Goal: Information Seeking & Learning: Learn about a topic

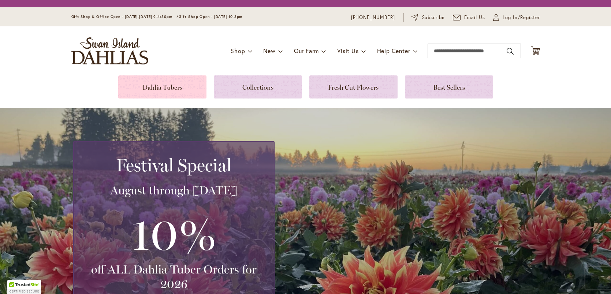
click at [162, 88] on link at bounding box center [162, 86] width 88 height 23
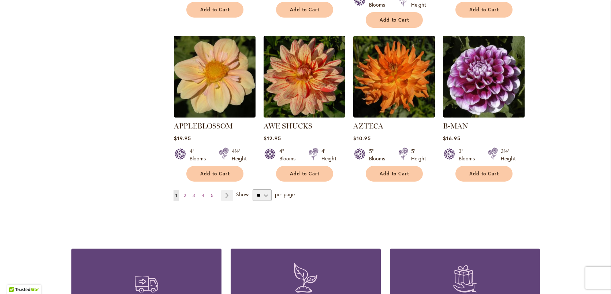
scroll to position [621, 0]
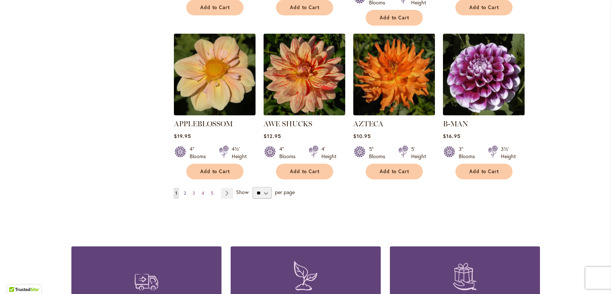
click at [186, 190] on span "2" at bounding box center [185, 192] width 2 height 5
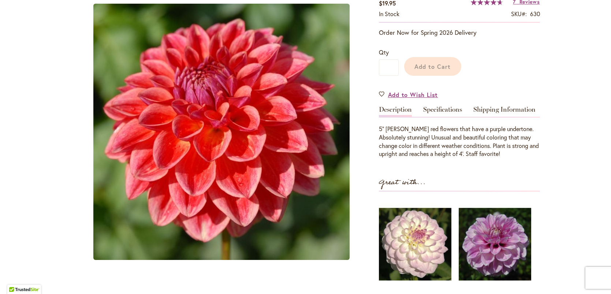
scroll to position [154, 0]
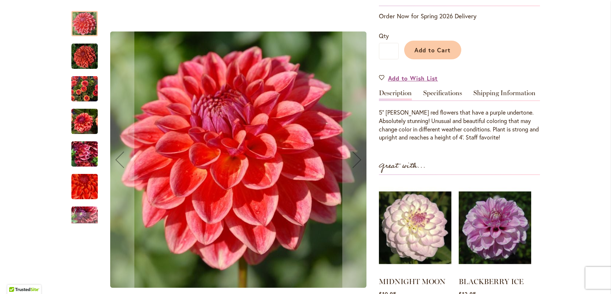
click at [78, 85] on img "ALL THAT JAZZ" at bounding box center [84, 88] width 26 height 35
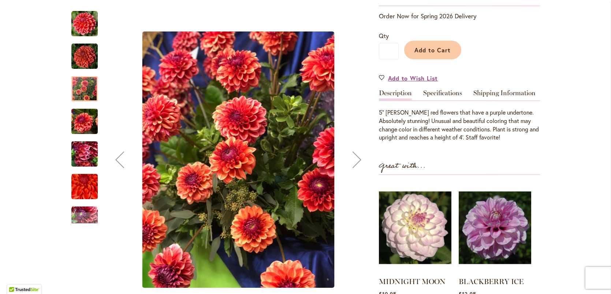
click at [82, 162] on img "ALL THAT JAZZ" at bounding box center [84, 154] width 26 height 35
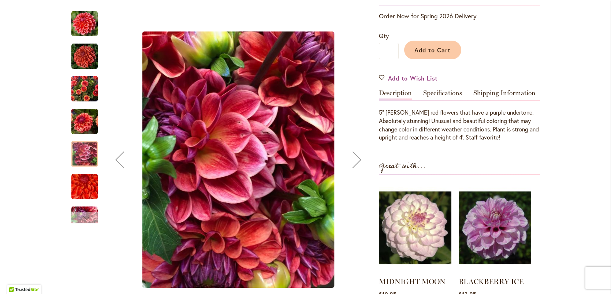
click at [89, 212] on div "Next" at bounding box center [84, 217] width 11 height 11
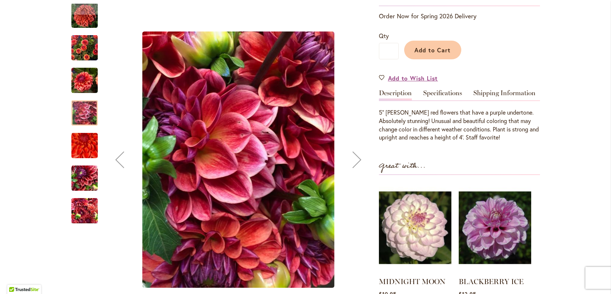
click at [89, 212] on img "ALL THAT JAZZ" at bounding box center [84, 210] width 26 height 35
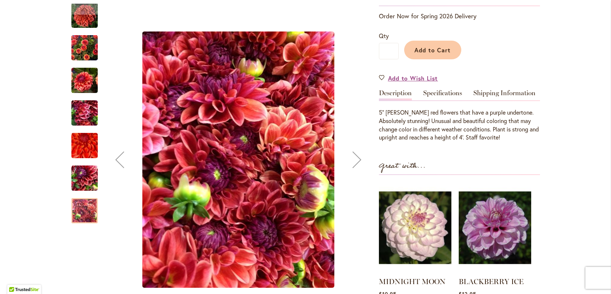
click at [86, 184] on img "ALL THAT JAZZ" at bounding box center [84, 178] width 26 height 35
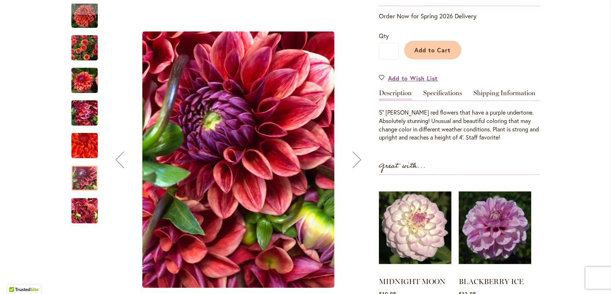
click at [86, 115] on img "ALL THAT JAZZ" at bounding box center [84, 113] width 26 height 35
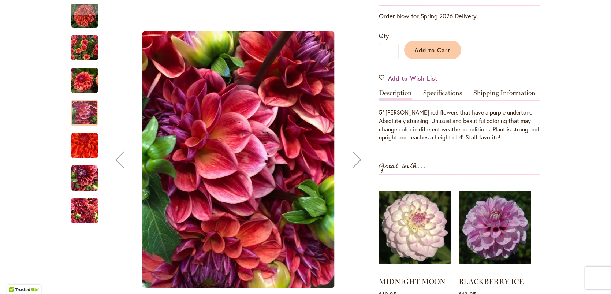
click at [90, 81] on img "ALL THAT JAZZ" at bounding box center [84, 80] width 26 height 35
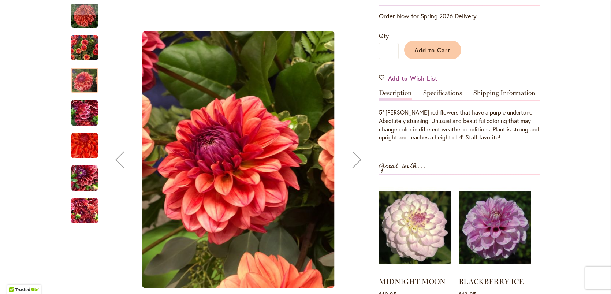
click at [84, 53] on img "ALL THAT JAZZ" at bounding box center [84, 47] width 26 height 35
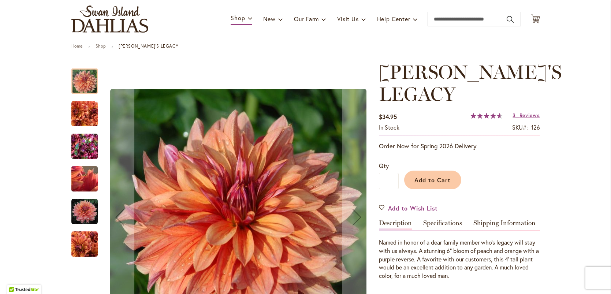
scroll to position [51, 0]
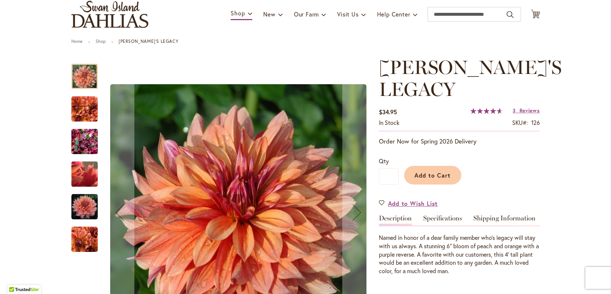
click at [83, 133] on img "Andy's Legacy" at bounding box center [84, 141] width 26 height 35
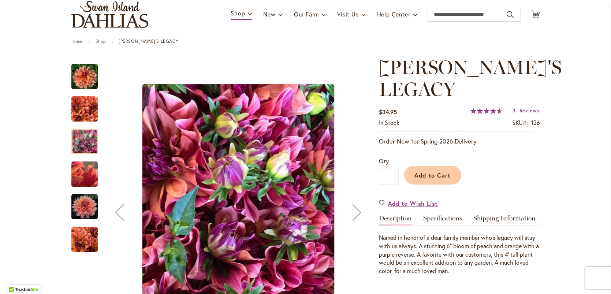
click at [84, 110] on img "Andy's Legacy" at bounding box center [84, 109] width 26 height 26
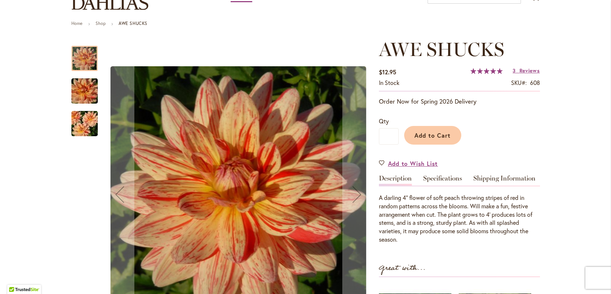
scroll to position [119, 0]
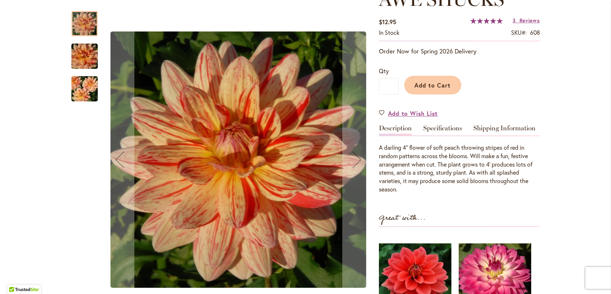
click at [86, 92] on img "AWE SHUCKS" at bounding box center [84, 88] width 53 height 35
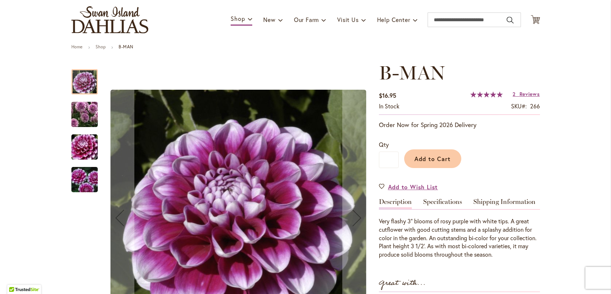
scroll to position [66, 0]
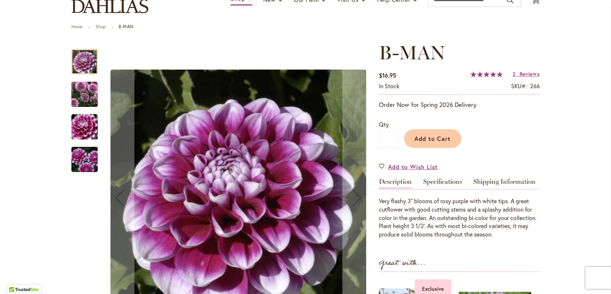
click at [79, 96] on img "B-MAN" at bounding box center [84, 94] width 53 height 46
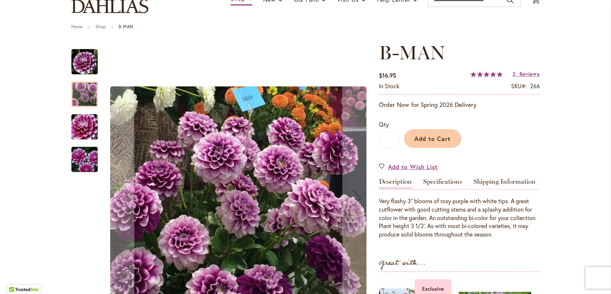
click at [84, 127] on img "B-MAN" at bounding box center [84, 127] width 53 height 35
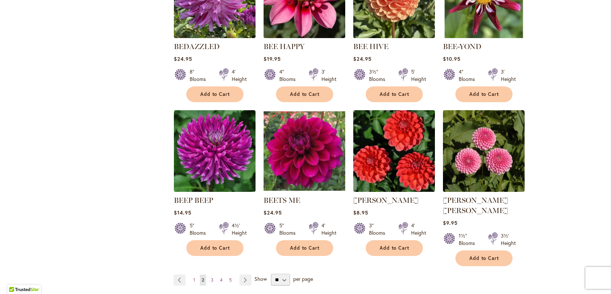
scroll to position [544, 0]
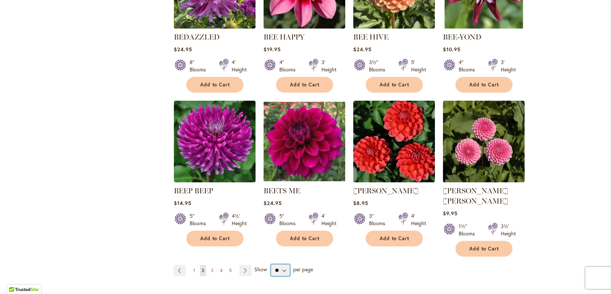
click at [286, 264] on select "** ** ** **" at bounding box center [280, 270] width 19 height 12
select select "**"
click at [271, 264] on select "** ** ** **" at bounding box center [280, 270] width 19 height 12
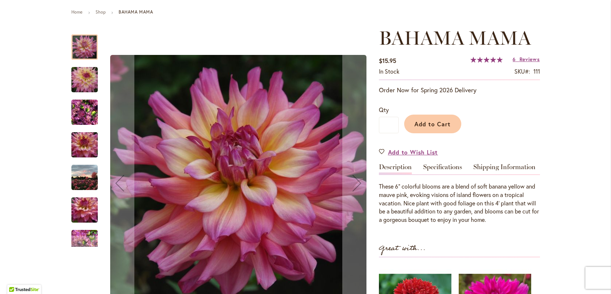
scroll to position [81, 0]
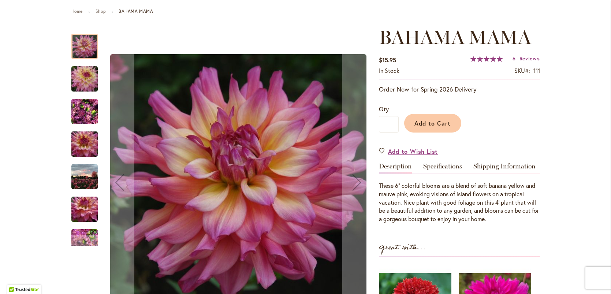
click at [88, 174] on img "Bahama Mama" at bounding box center [84, 177] width 26 height 26
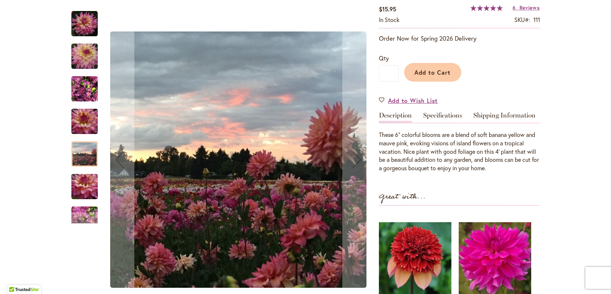
scroll to position [183, 0]
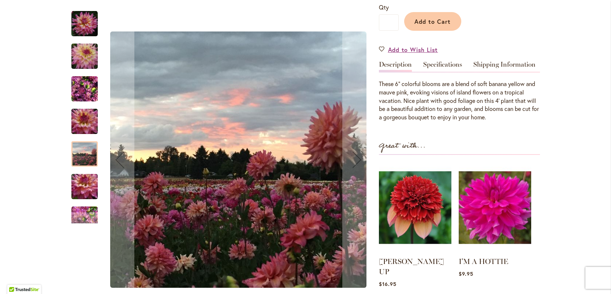
click at [85, 54] on img "Bahama Mama" at bounding box center [84, 56] width 53 height 35
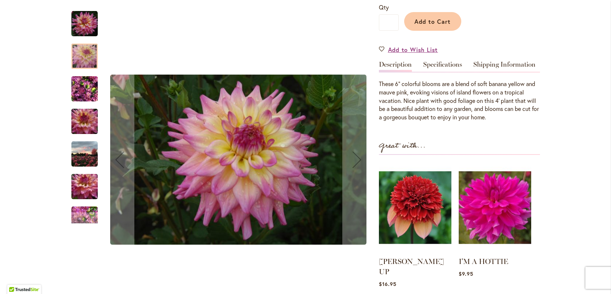
click at [81, 94] on img "Bahama Mama" at bounding box center [84, 88] width 26 height 35
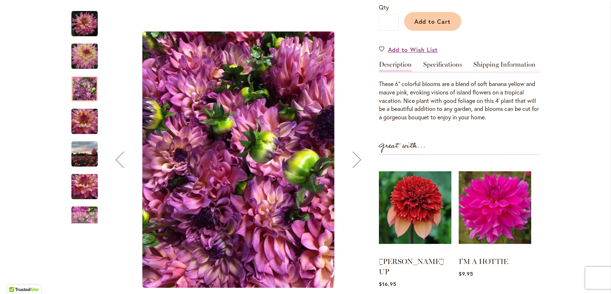
click at [83, 122] on img "Bahama Mama" at bounding box center [84, 121] width 53 height 35
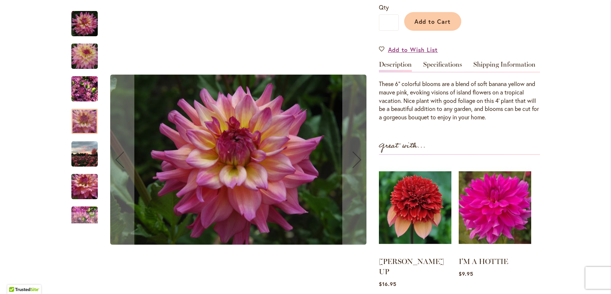
click at [87, 151] on img "Bahama Mama" at bounding box center [84, 154] width 26 height 26
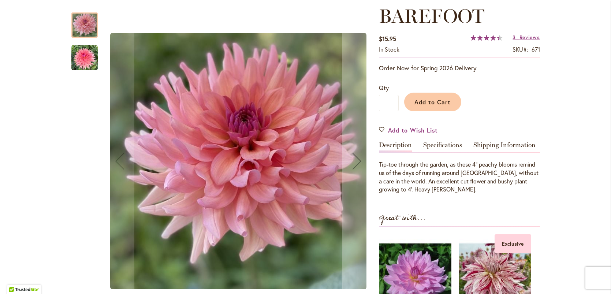
scroll to position [113, 0]
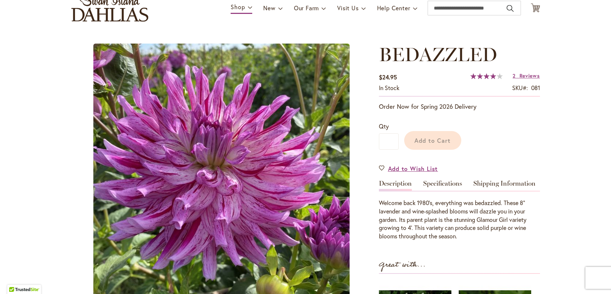
scroll to position [146, 0]
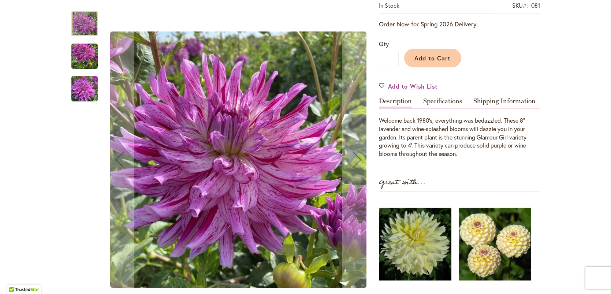
click at [78, 56] on img "Bedazzled" at bounding box center [84, 56] width 26 height 35
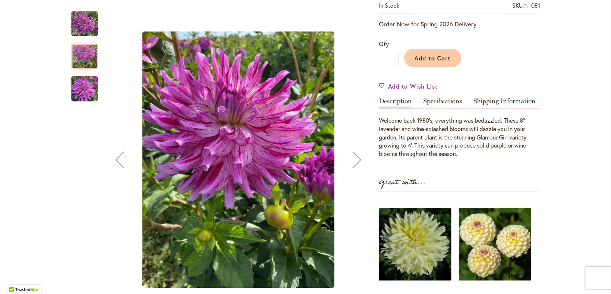
click at [91, 88] on img "Bedazzled" at bounding box center [84, 88] width 26 height 35
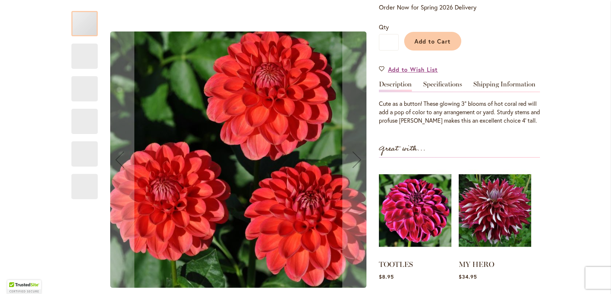
scroll to position [163, 0]
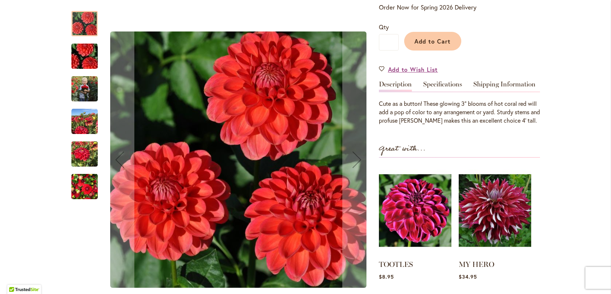
click at [75, 125] on img "BENJAMIN MATTHEW" at bounding box center [84, 121] width 26 height 26
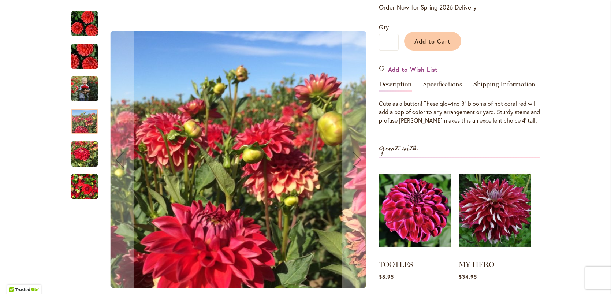
click at [81, 83] on img "BENJAMIN MATTHEW" at bounding box center [84, 88] width 26 height 33
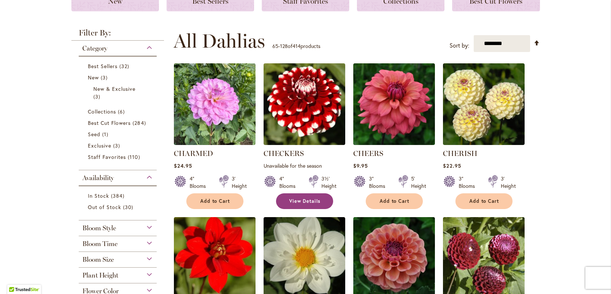
scroll to position [111, 0]
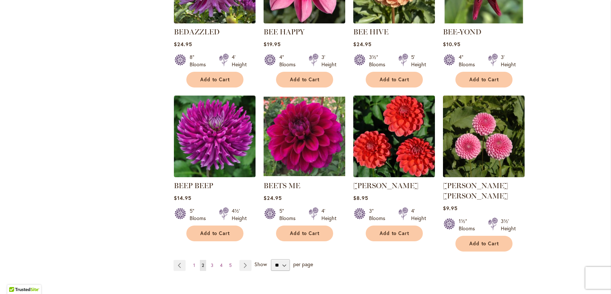
scroll to position [553, 0]
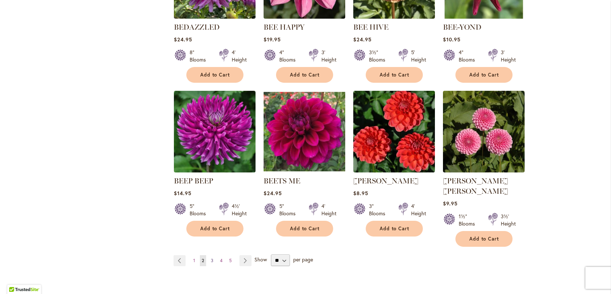
click at [211, 258] on span "3" at bounding box center [212, 260] width 3 height 5
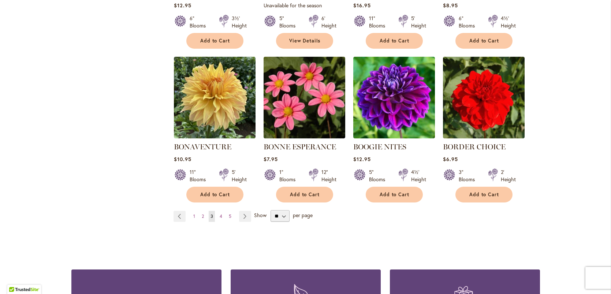
scroll to position [589, 0]
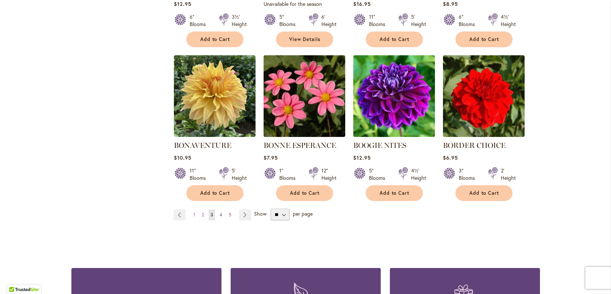
click at [220, 218] on span "4" at bounding box center [221, 214] width 3 height 5
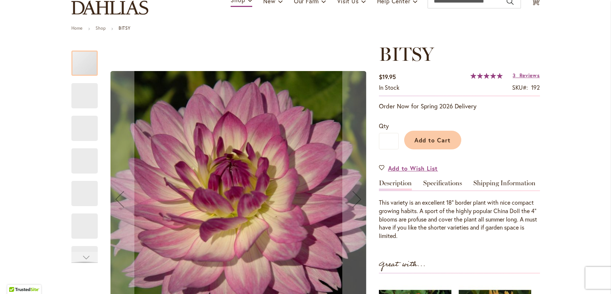
scroll to position [154, 0]
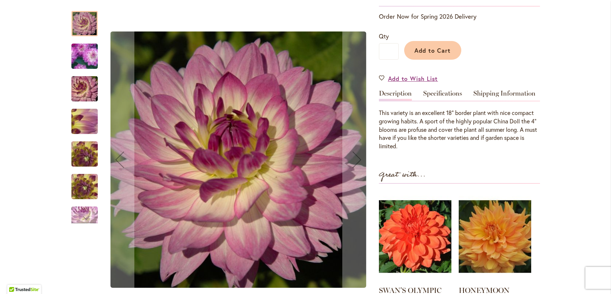
click at [83, 51] on img "BITSY" at bounding box center [85, 56] width 52 height 51
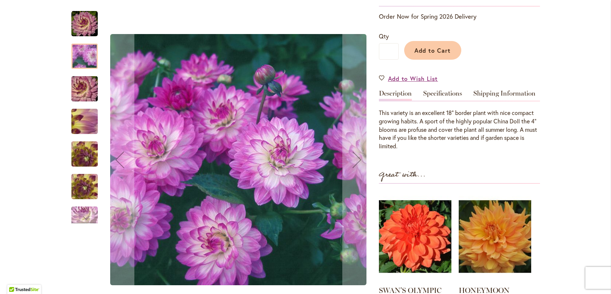
click at [89, 123] on img "BITSY" at bounding box center [84, 122] width 53 height 40
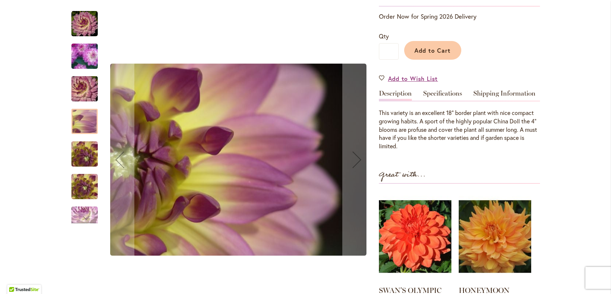
click at [85, 62] on img "BITSY" at bounding box center [85, 56] width 52 height 51
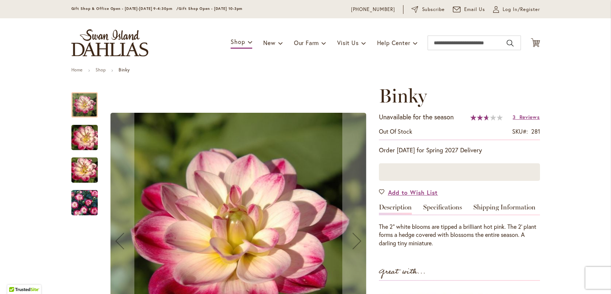
scroll to position [27, 0]
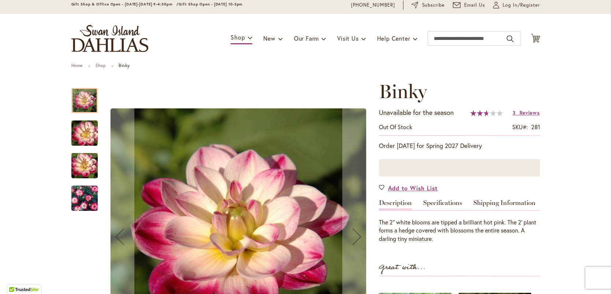
click at [89, 199] on img "Binky" at bounding box center [84, 198] width 53 height 35
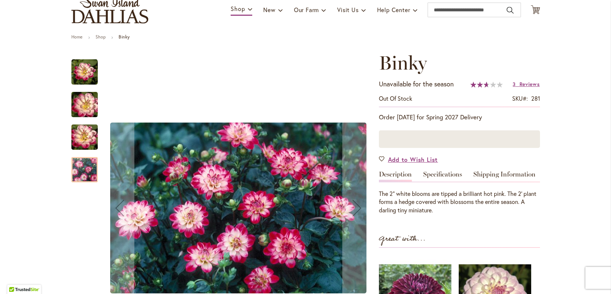
scroll to position [69, 0]
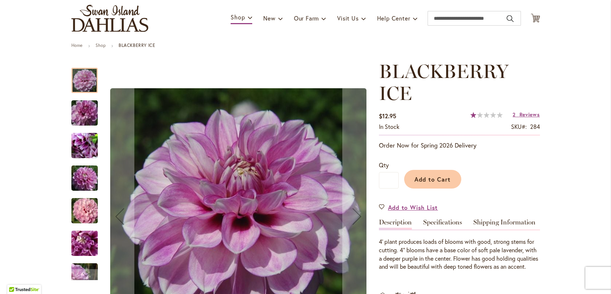
scroll to position [48, 0]
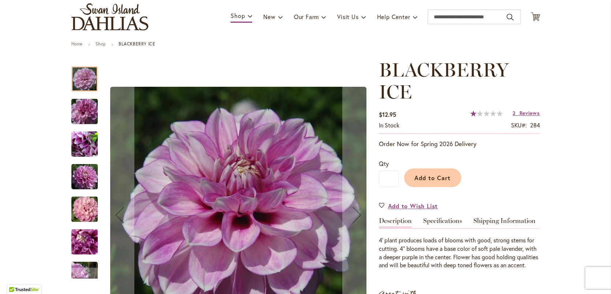
click at [86, 207] on img "BLACKBERRY ICE" at bounding box center [84, 209] width 53 height 35
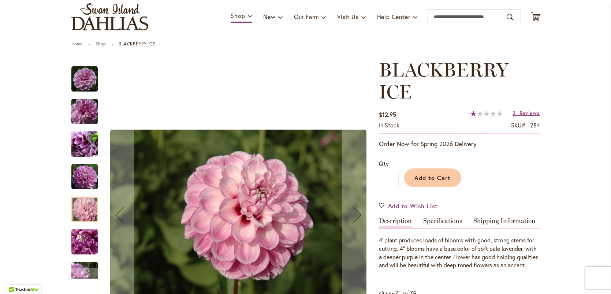
click at [76, 138] on img "BLACKBERRY ICE" at bounding box center [84, 145] width 53 height 40
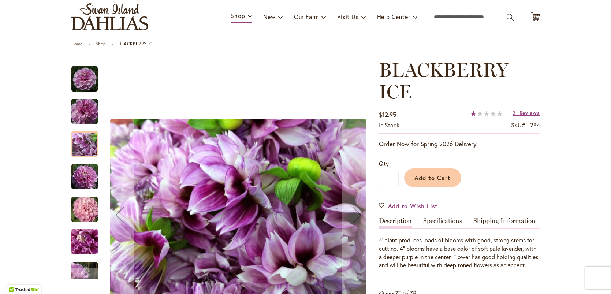
click at [78, 114] on img "BLACKBERRY ICE" at bounding box center [84, 111] width 53 height 35
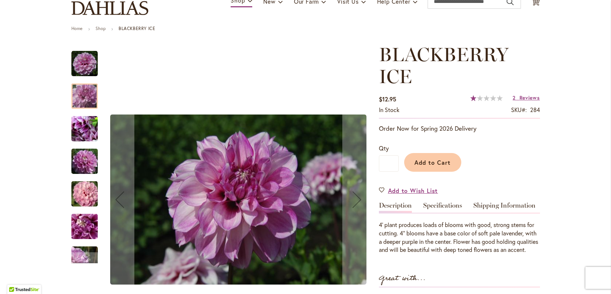
scroll to position [65, 0]
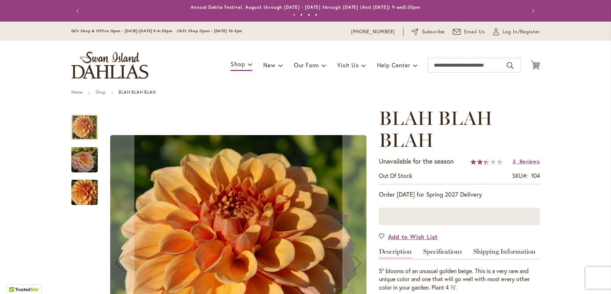
click at [84, 195] on img "Blah Blah Blah" at bounding box center [84, 192] width 53 height 35
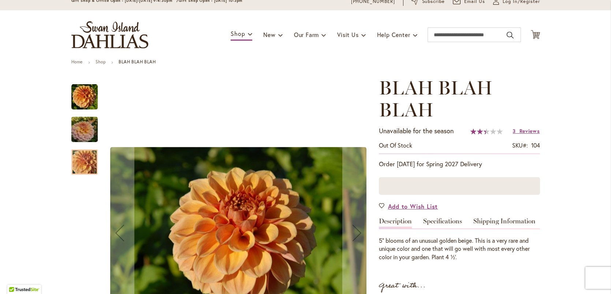
scroll to position [46, 0]
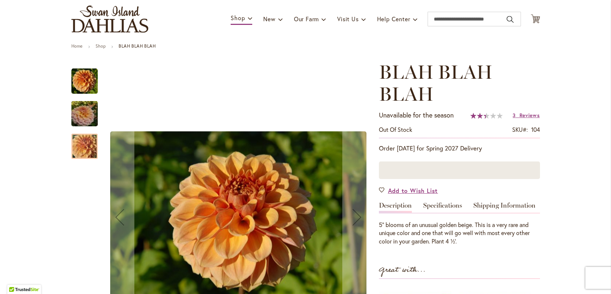
click at [89, 112] on img "Blah Blah Blah" at bounding box center [84, 113] width 53 height 35
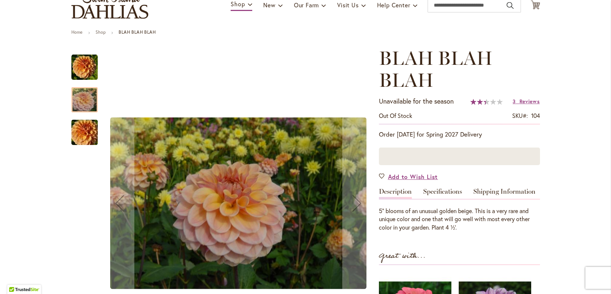
scroll to position [68, 0]
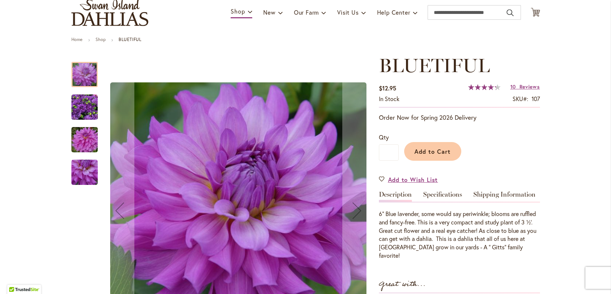
scroll to position [55, 0]
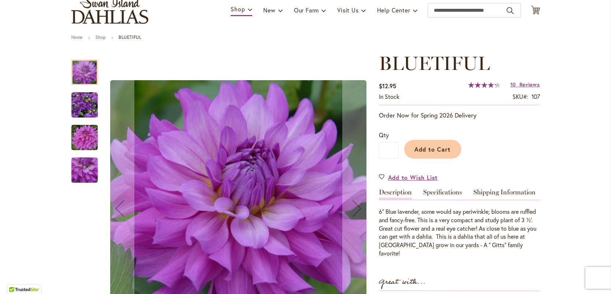
click at [77, 103] on img "Bluetiful" at bounding box center [84, 105] width 26 height 26
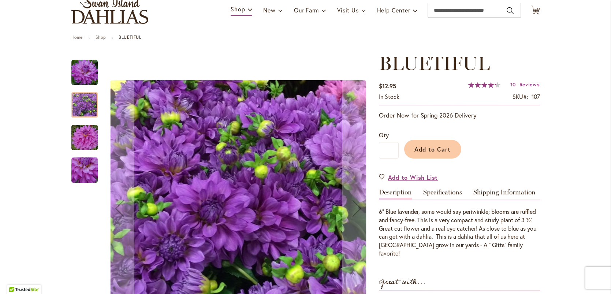
click at [79, 168] on img "Bluetiful" at bounding box center [84, 170] width 26 height 26
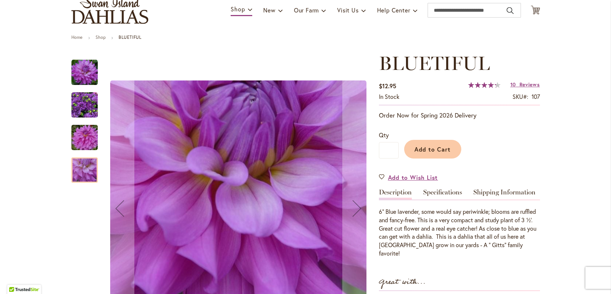
click at [82, 140] on img "Bluetiful" at bounding box center [84, 137] width 53 height 35
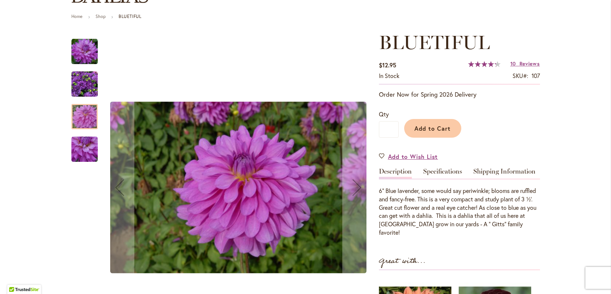
scroll to position [80, 0]
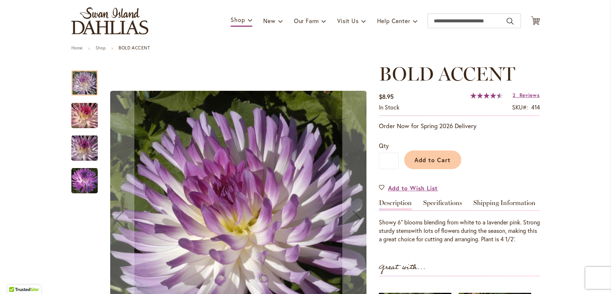
scroll to position [53, 0]
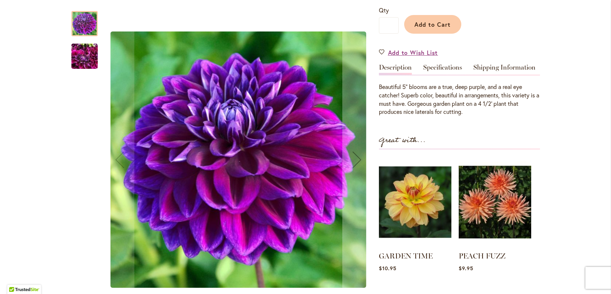
scroll to position [181, 0]
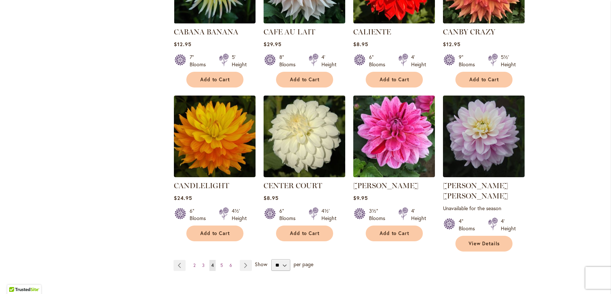
scroll to position [588, 0]
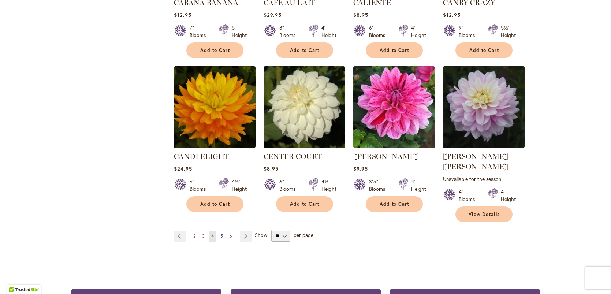
click at [221, 233] on span "5" at bounding box center [222, 235] width 3 height 5
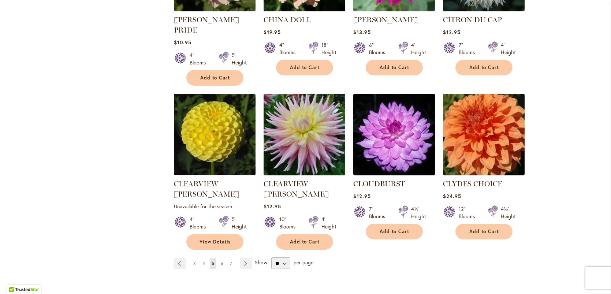
scroll to position [571, 0]
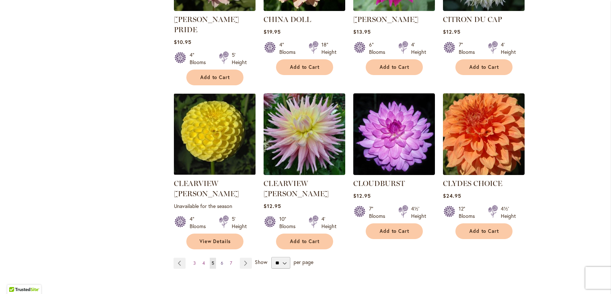
click at [222, 260] on span "6" at bounding box center [222, 262] width 3 height 5
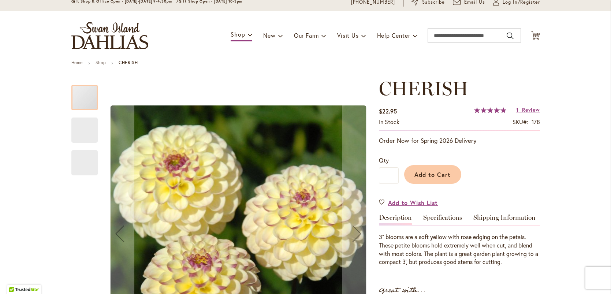
scroll to position [41, 0]
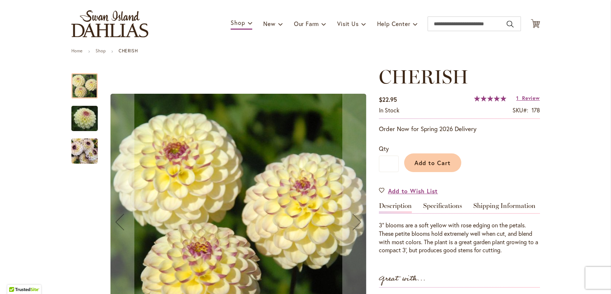
click at [84, 119] on img "CHERISH" at bounding box center [84, 118] width 53 height 35
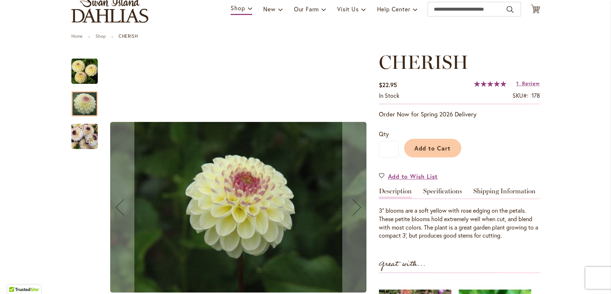
scroll to position [71, 0]
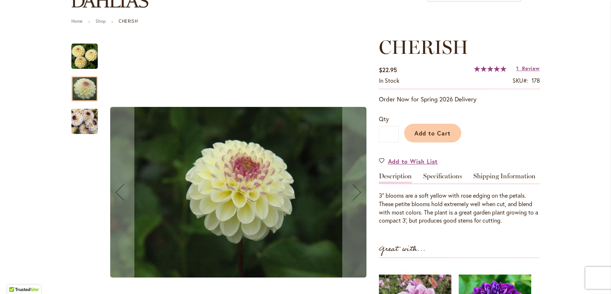
click at [78, 126] on img "CHERISH" at bounding box center [84, 121] width 26 height 35
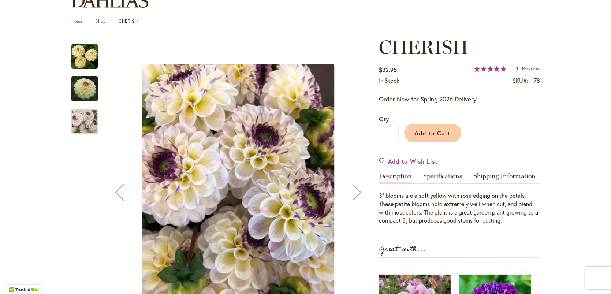
click at [86, 86] on img "CHERISH" at bounding box center [84, 88] width 53 height 35
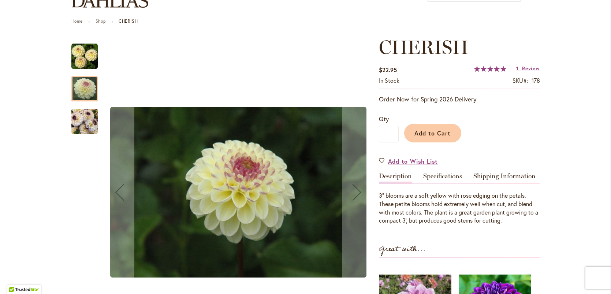
click at [84, 49] on img "CHERISH" at bounding box center [84, 56] width 26 height 26
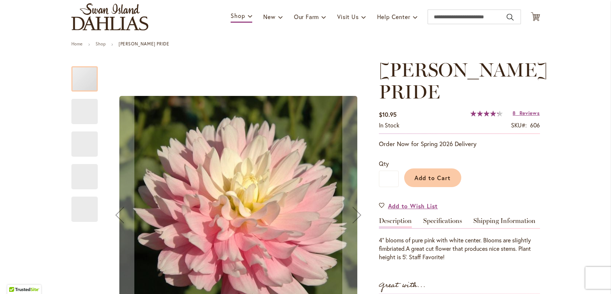
scroll to position [66, 0]
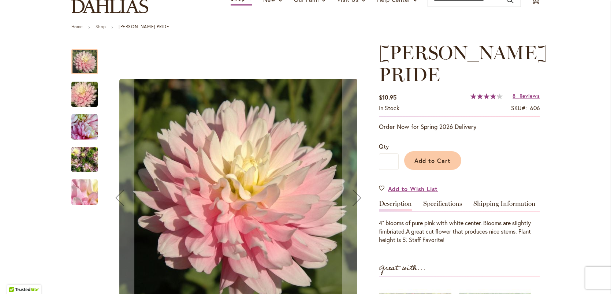
click at [77, 160] on img "CHILSON'S PRIDE" at bounding box center [84, 159] width 26 height 35
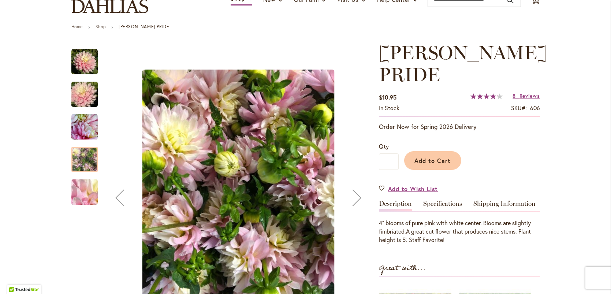
click at [82, 185] on img "CHILSON'S PRIDE" at bounding box center [84, 193] width 53 height 40
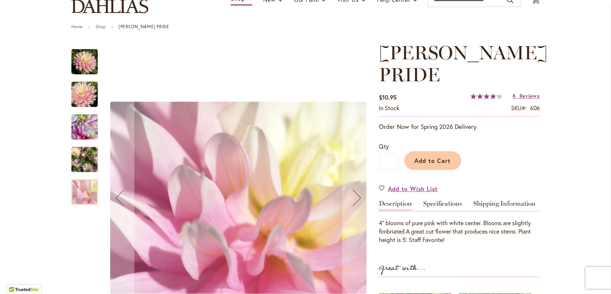
click at [86, 91] on img "CHILSON'S PRIDE" at bounding box center [84, 94] width 53 height 35
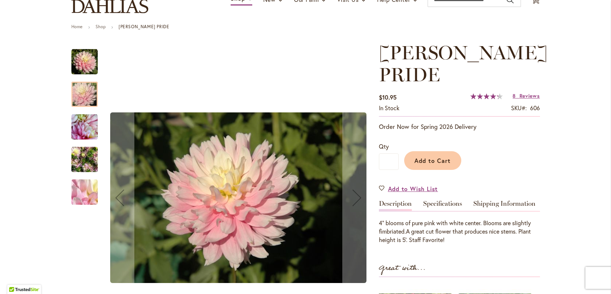
click at [82, 54] on img "CHILSON'S PRIDE" at bounding box center [84, 62] width 26 height 26
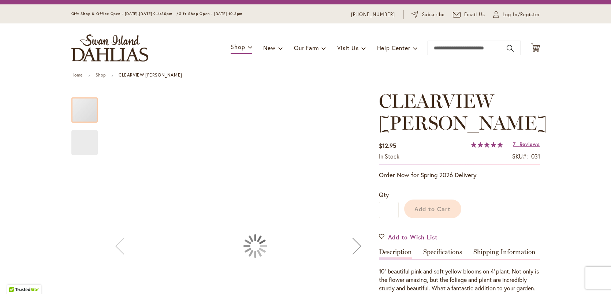
scroll to position [53, 0]
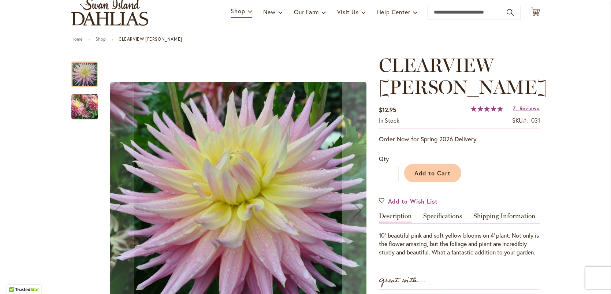
click at [85, 104] on img "Clearview Jonas" at bounding box center [84, 107] width 53 height 45
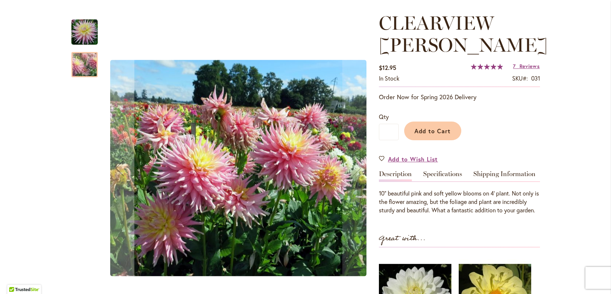
scroll to position [96, 0]
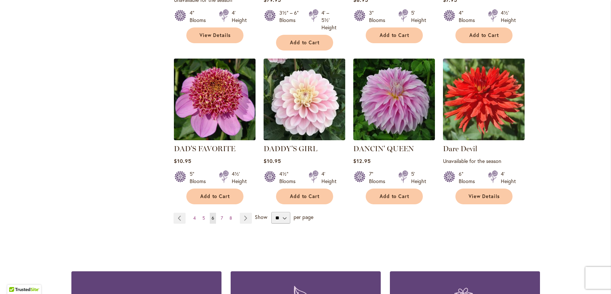
scroll to position [604, 0]
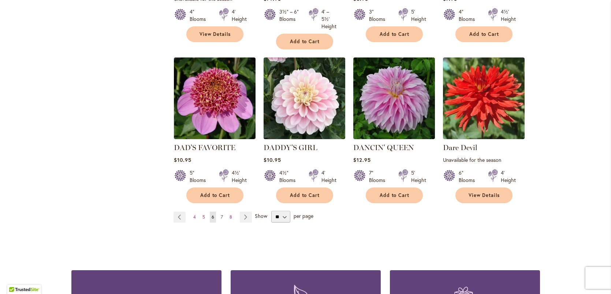
click at [221, 218] on span "7" at bounding box center [222, 216] width 2 height 5
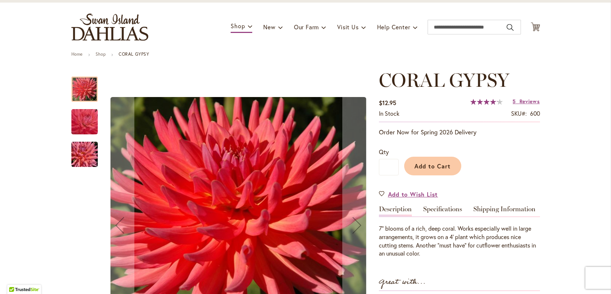
scroll to position [39, 0]
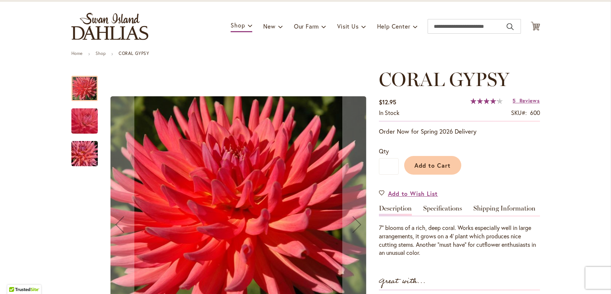
click at [80, 153] on img "CORAL GYPSY" at bounding box center [84, 153] width 53 height 35
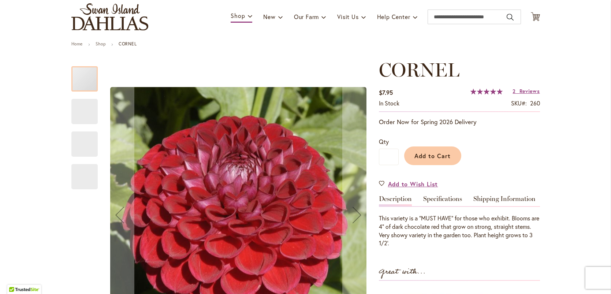
scroll to position [50, 0]
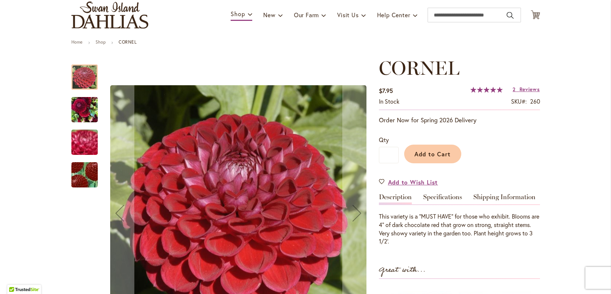
click at [78, 105] on img "CORNEL" at bounding box center [84, 109] width 26 height 35
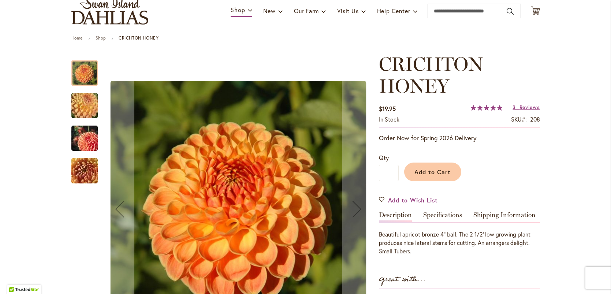
scroll to position [56, 0]
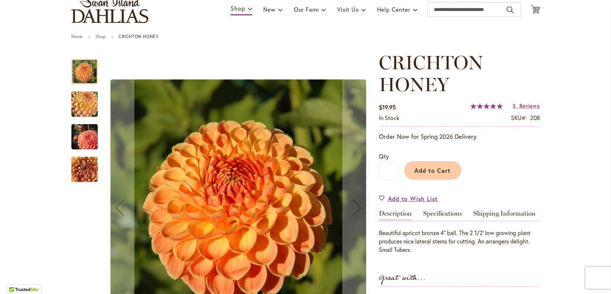
click at [79, 131] on img "CRICHTON HONEY" at bounding box center [84, 136] width 53 height 35
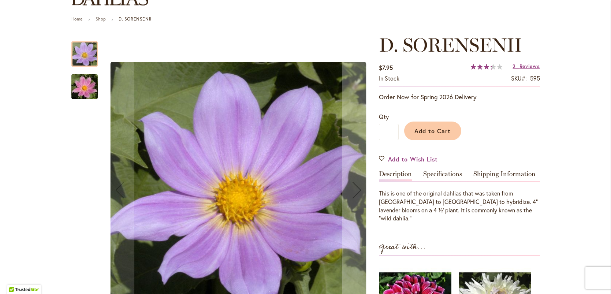
scroll to position [90, 0]
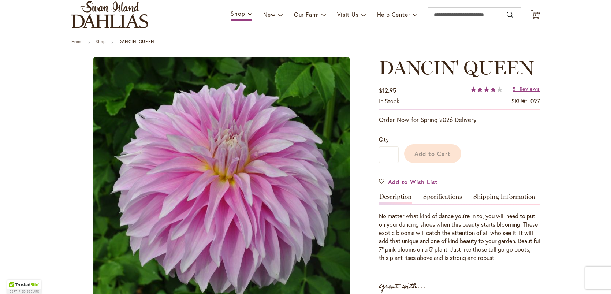
scroll to position [108, 0]
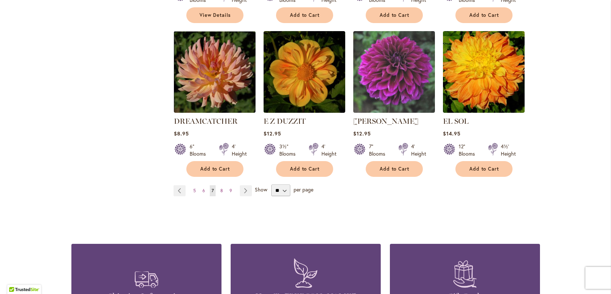
scroll to position [642, 0]
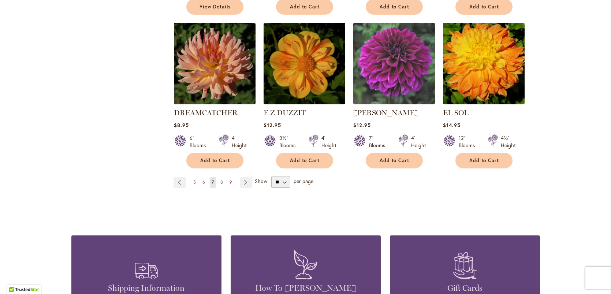
click at [221, 179] on span "8" at bounding box center [222, 181] width 3 height 5
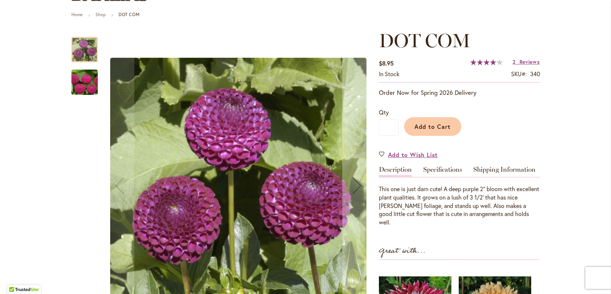
scroll to position [82, 0]
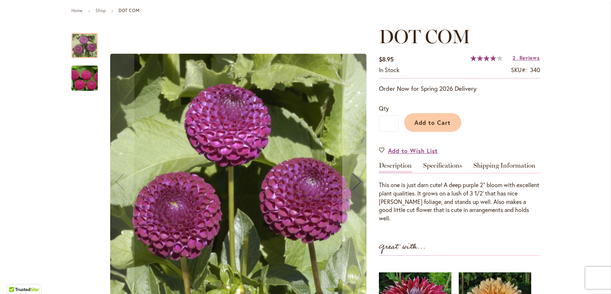
click at [80, 80] on img "DOT COM" at bounding box center [84, 78] width 53 height 35
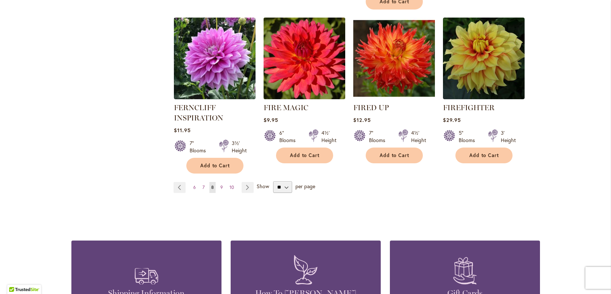
scroll to position [652, 0]
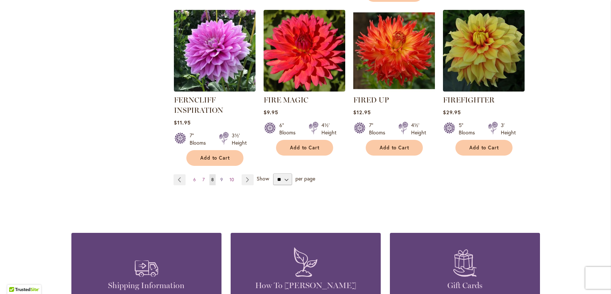
click at [221, 178] on span "9" at bounding box center [222, 179] width 3 height 5
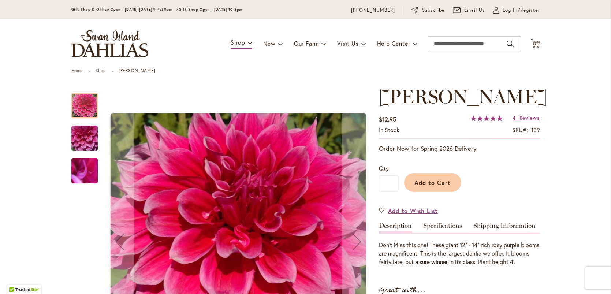
scroll to position [26, 0]
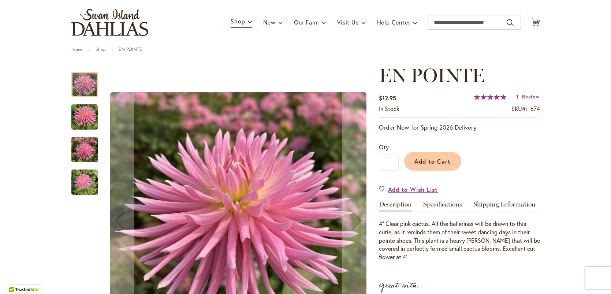
scroll to position [56, 0]
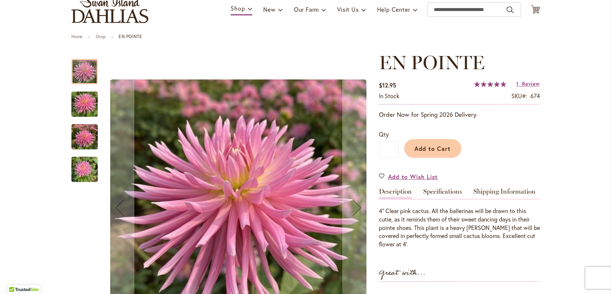
click at [73, 135] on img "EN POINTE" at bounding box center [84, 136] width 26 height 35
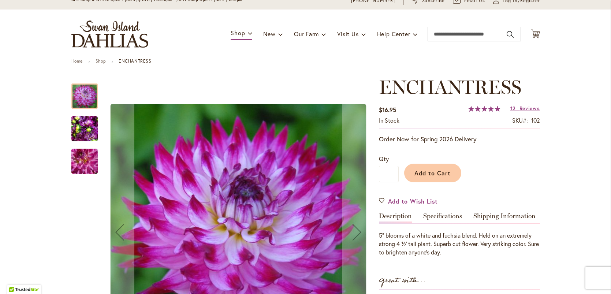
scroll to position [36, 0]
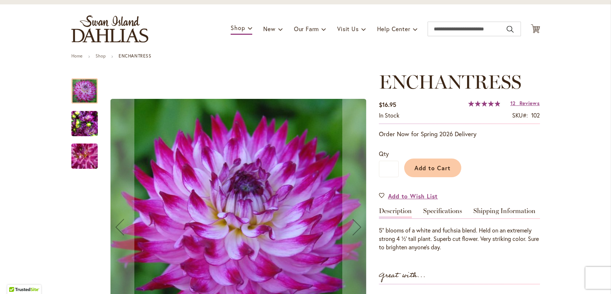
click at [86, 128] on img "Enchantress" at bounding box center [84, 123] width 26 height 35
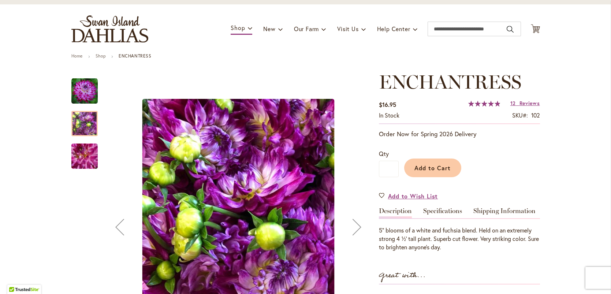
click at [84, 96] on img "Enchantress" at bounding box center [84, 91] width 26 height 26
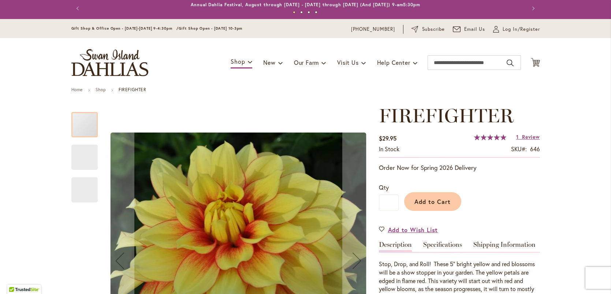
scroll to position [19, 0]
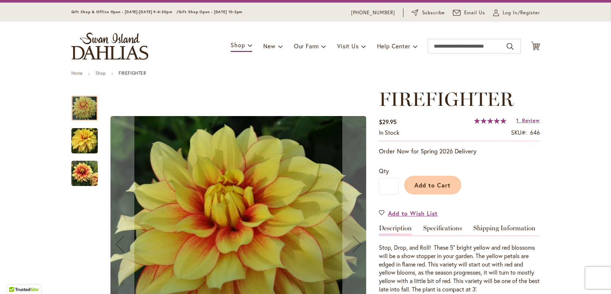
click at [80, 173] on img "FIREFIGHTER" at bounding box center [84, 173] width 26 height 26
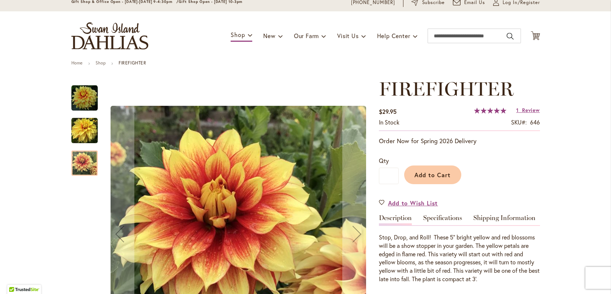
scroll to position [31, 0]
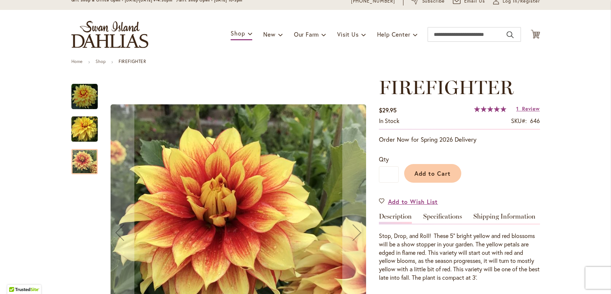
click at [84, 128] on img "FIREFIGHTER" at bounding box center [84, 129] width 26 height 26
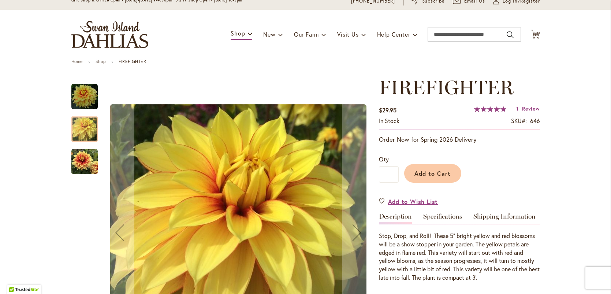
click at [86, 94] on img "FIREFIGHTER" at bounding box center [84, 97] width 26 height 26
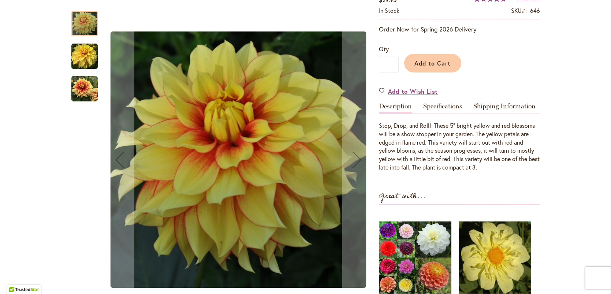
scroll to position [146, 0]
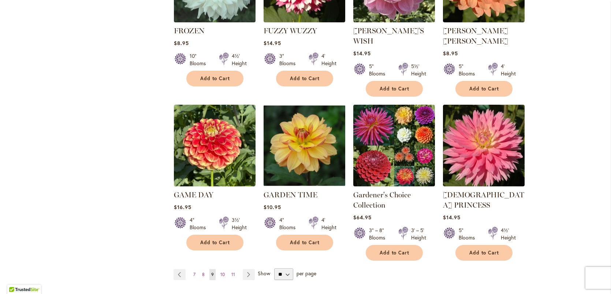
scroll to position [576, 0]
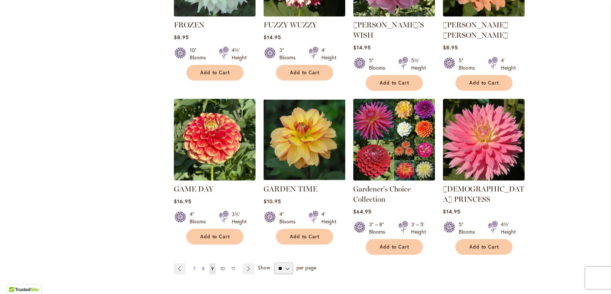
click at [223, 266] on span "10" at bounding box center [223, 268] width 4 height 5
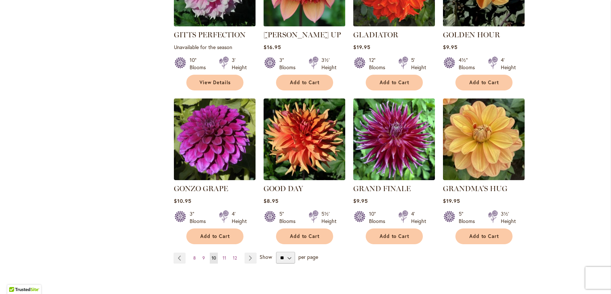
scroll to position [567, 0]
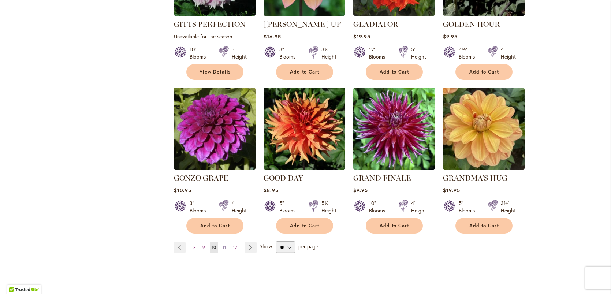
click at [225, 245] on span "11" at bounding box center [225, 247] width 4 height 5
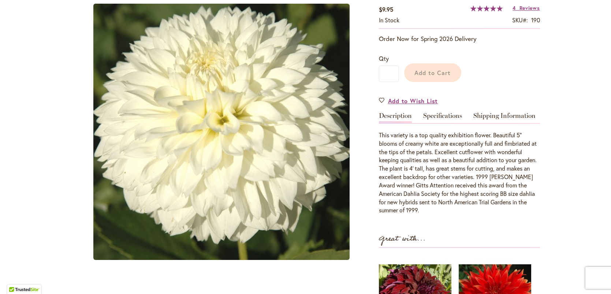
scroll to position [160, 0]
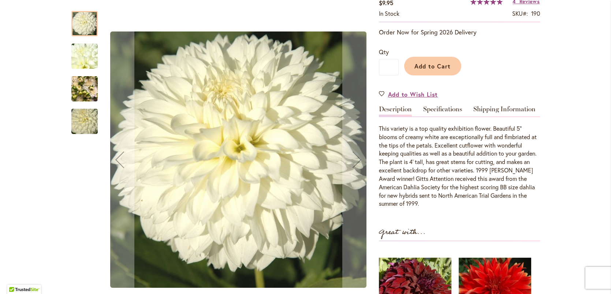
click at [81, 85] on img "GITTS ATTENTION" at bounding box center [84, 88] width 26 height 35
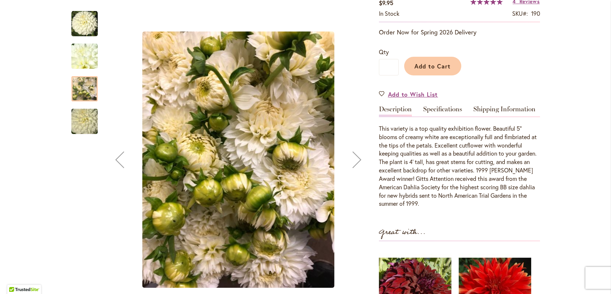
click at [90, 27] on img "GITTS ATTENTION" at bounding box center [84, 24] width 26 height 26
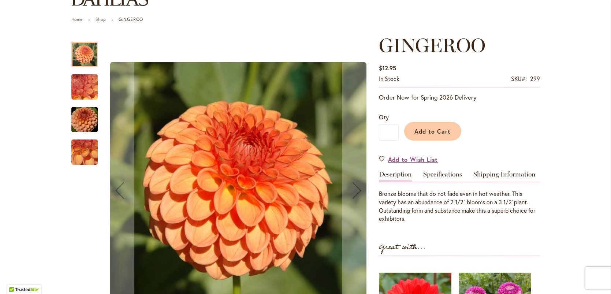
scroll to position [76, 0]
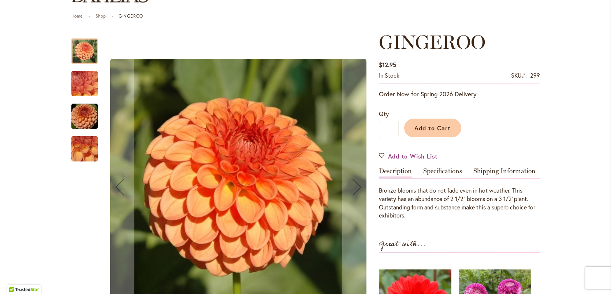
click at [83, 144] on img "GINGEROO" at bounding box center [84, 149] width 53 height 40
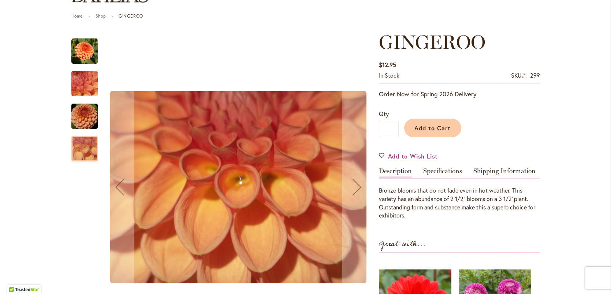
click at [82, 82] on img "GINGEROO" at bounding box center [84, 84] width 53 height 40
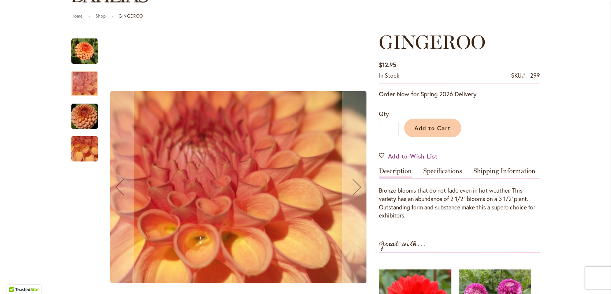
click at [82, 52] on img "GINGEROO" at bounding box center [84, 51] width 26 height 26
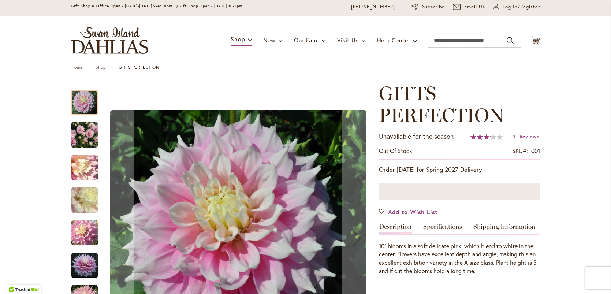
scroll to position [53, 0]
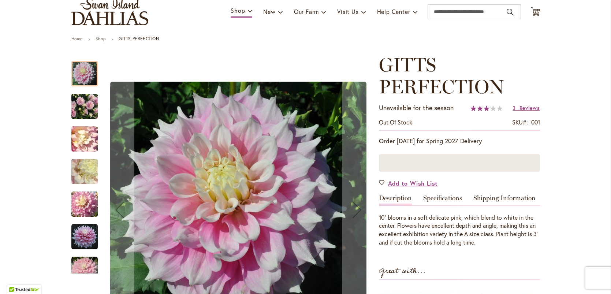
click at [95, 104] on img "GITTS PERFECTION" at bounding box center [84, 107] width 53 height 40
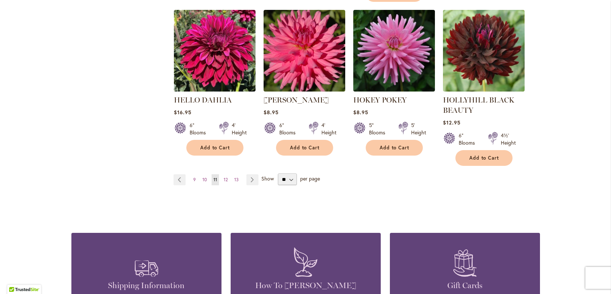
scroll to position [668, 0]
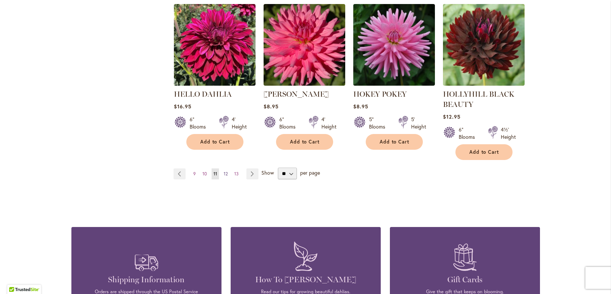
click at [226, 171] on span "12" at bounding box center [226, 173] width 4 height 5
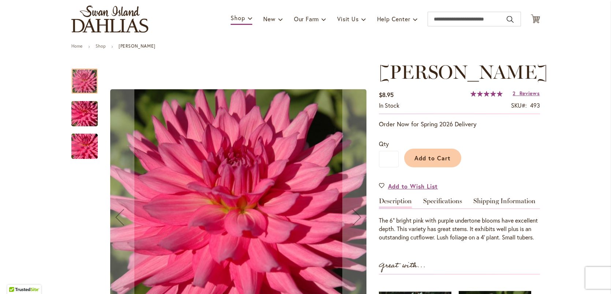
scroll to position [79, 0]
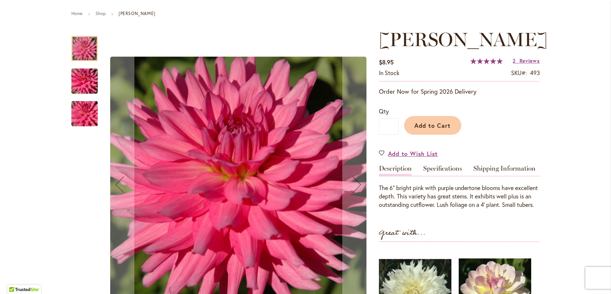
click at [90, 81] on img "HERBERT SMITH" at bounding box center [84, 81] width 53 height 35
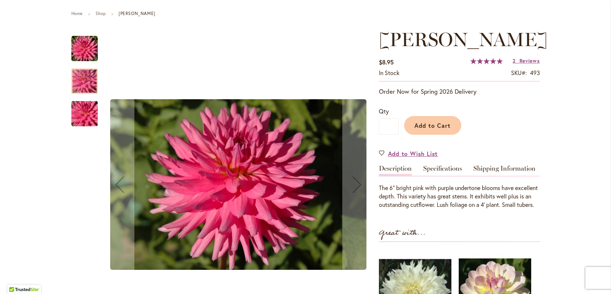
click at [81, 116] on img "HERBERT SMITH" at bounding box center [84, 113] width 53 height 35
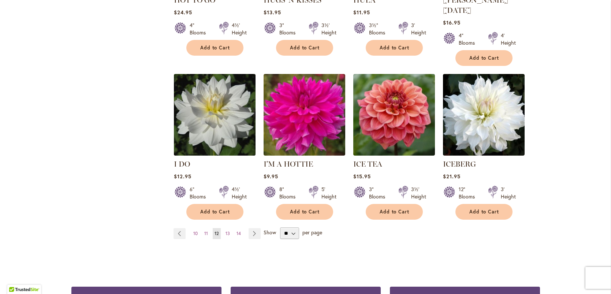
scroll to position [602, 0]
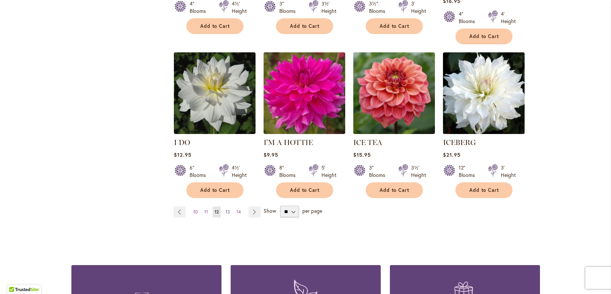
click at [228, 209] on span "13" at bounding box center [228, 211] width 4 height 5
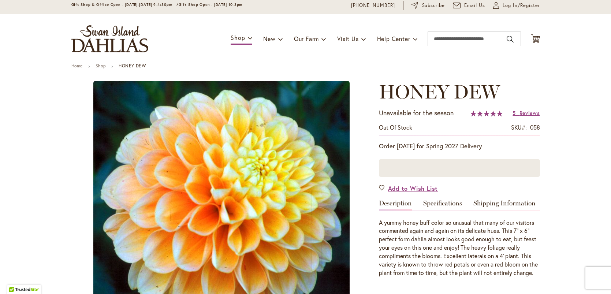
scroll to position [84, 0]
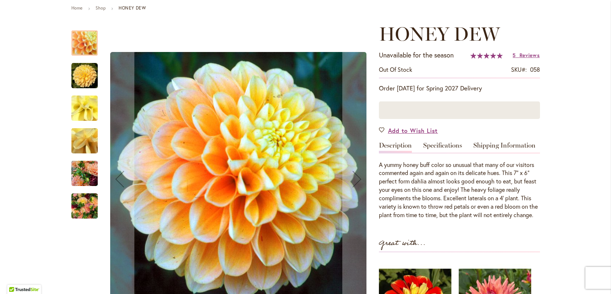
click at [84, 176] on img "Honey Dew" at bounding box center [84, 173] width 26 height 35
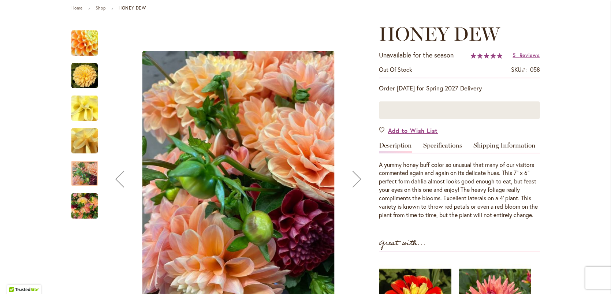
click at [88, 204] on img "Honey Dew" at bounding box center [84, 206] width 26 height 35
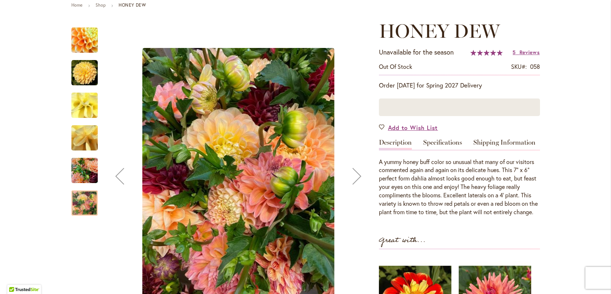
scroll to position [88, 0]
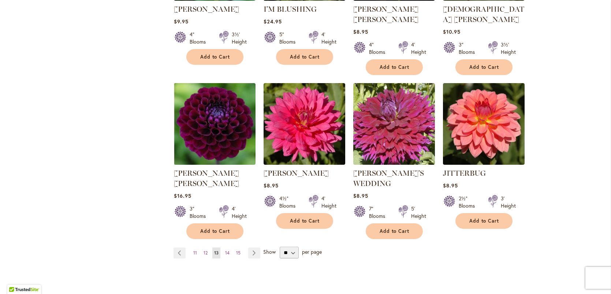
scroll to position [579, 0]
click at [227, 250] on span "14" at bounding box center [227, 252] width 4 height 5
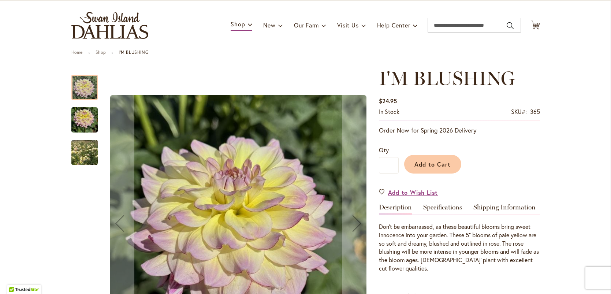
scroll to position [49, 0]
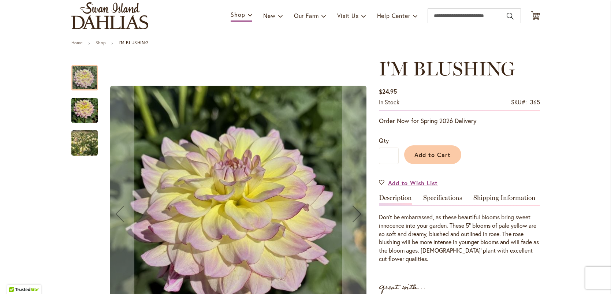
click at [81, 137] on img "I'M BLUSHING" at bounding box center [84, 143] width 53 height 46
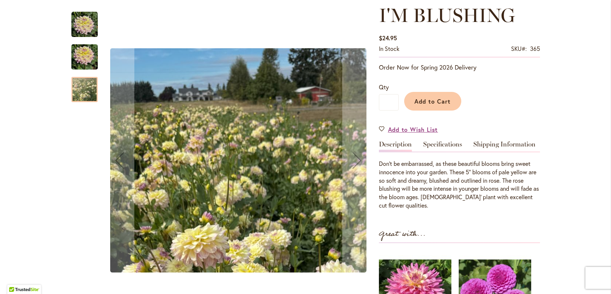
scroll to position [106, 0]
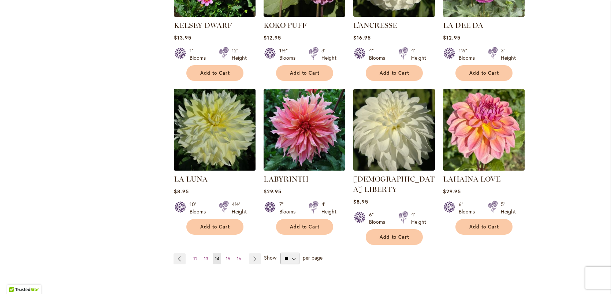
scroll to position [566, 0]
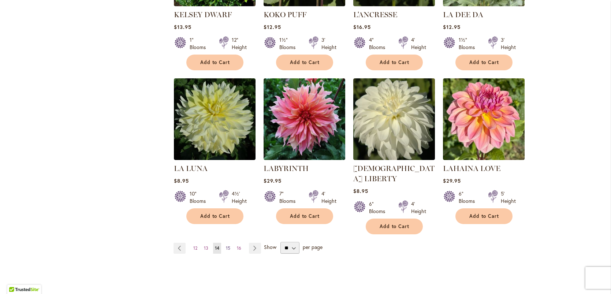
click at [230, 245] on span "15" at bounding box center [228, 247] width 4 height 5
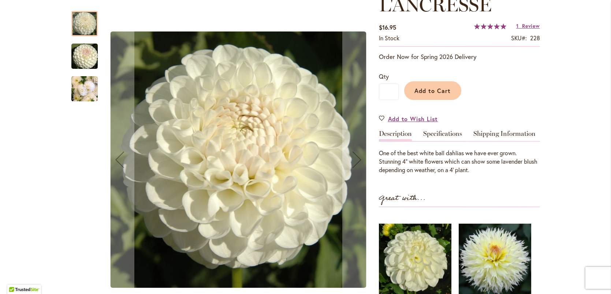
scroll to position [119, 0]
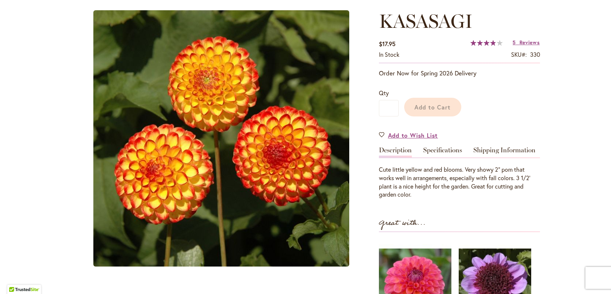
scroll to position [107, 0]
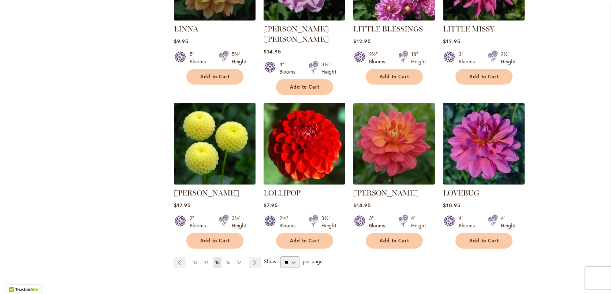
scroll to position [571, 0]
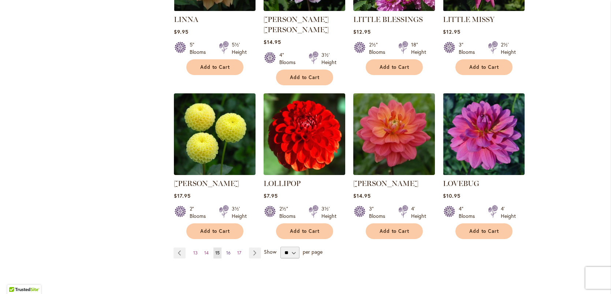
click at [230, 250] on span "16" at bounding box center [228, 252] width 4 height 5
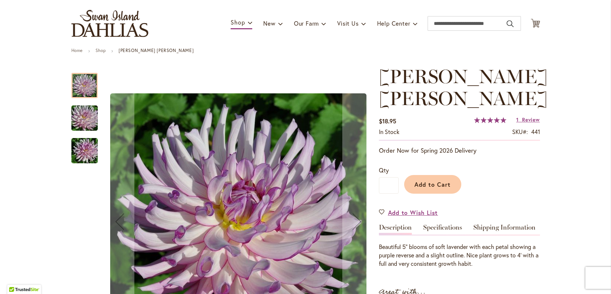
scroll to position [43, 0]
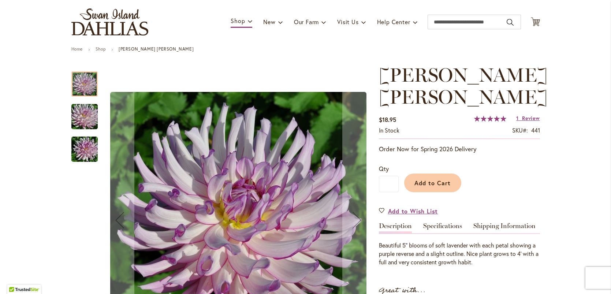
click at [82, 149] on img "LEILA SAVANNA ROSE" at bounding box center [84, 149] width 53 height 35
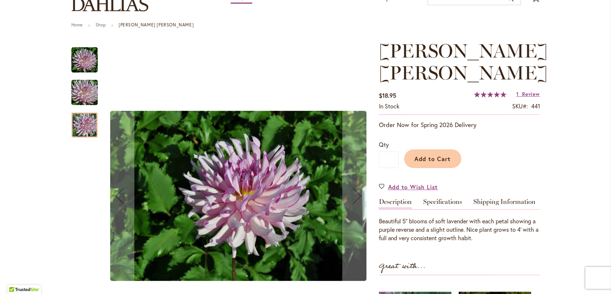
scroll to position [82, 0]
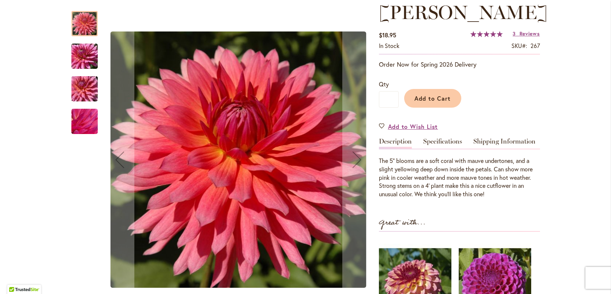
scroll to position [109, 0]
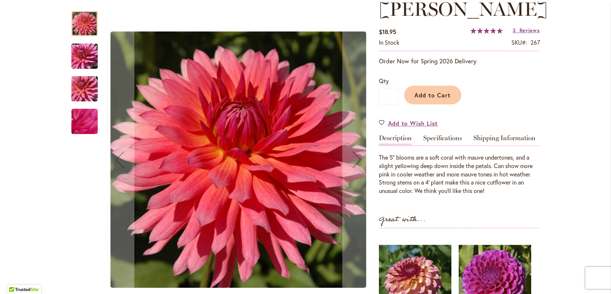
click at [88, 52] on img "LINDY" at bounding box center [84, 57] width 53 height 40
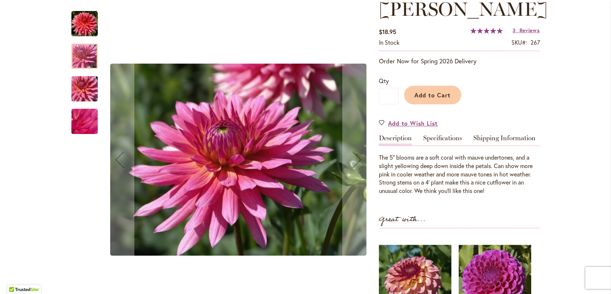
click at [81, 25] on img "LINDY" at bounding box center [84, 24] width 26 height 26
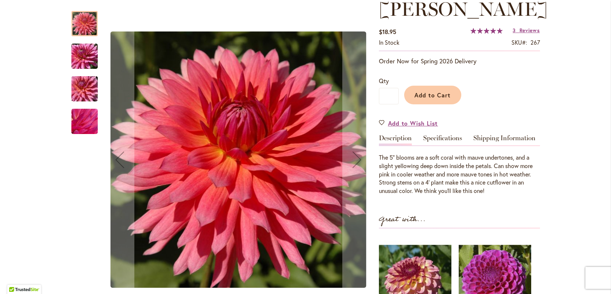
click at [82, 52] on img "LINDY" at bounding box center [84, 57] width 53 height 40
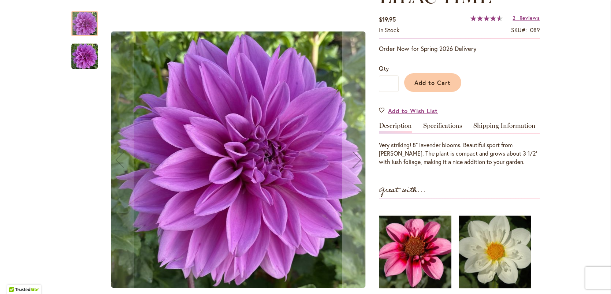
scroll to position [129, 0]
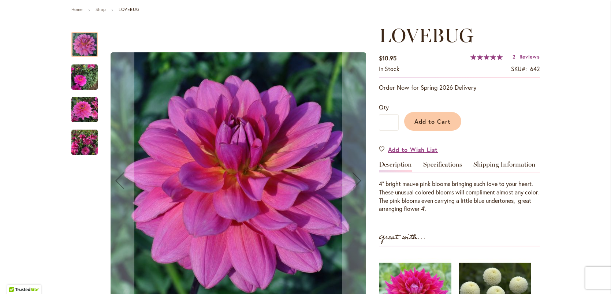
scroll to position [84, 0]
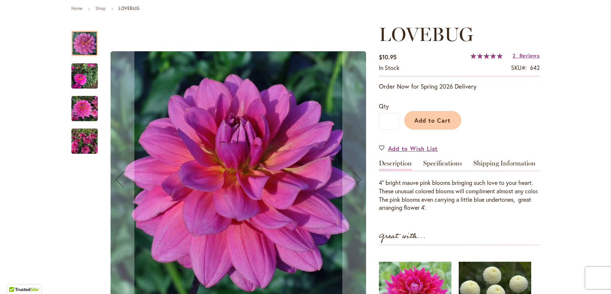
click at [82, 145] on img "LOVEBUG" at bounding box center [84, 141] width 26 height 35
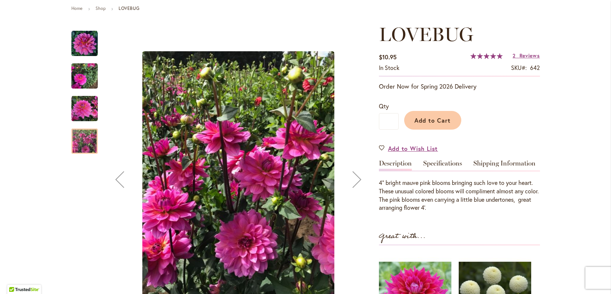
click at [75, 80] on img "LOVEBUG" at bounding box center [84, 76] width 26 height 35
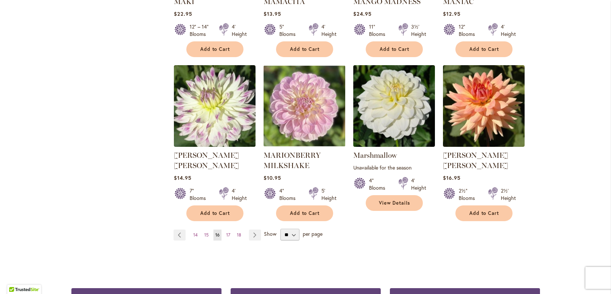
scroll to position [592, 0]
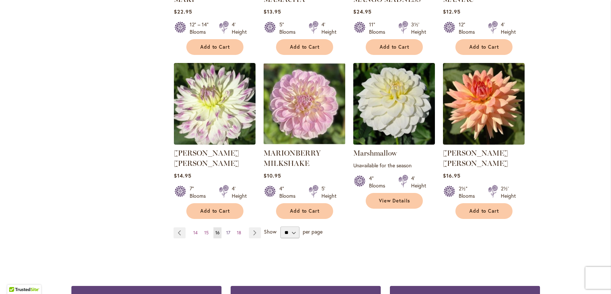
click at [228, 230] on span "17" at bounding box center [228, 232] width 4 height 5
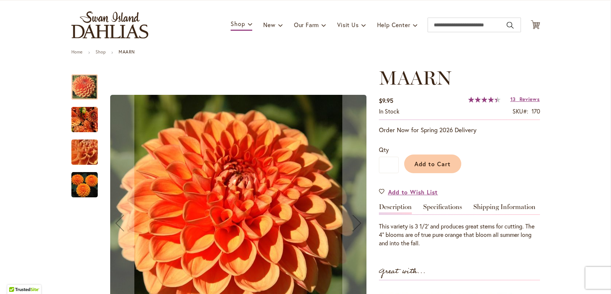
scroll to position [41, 0]
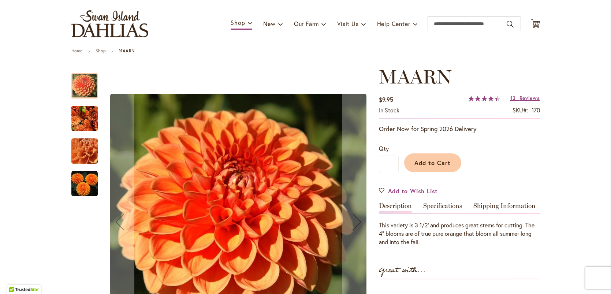
click at [84, 182] on img "MAARN" at bounding box center [84, 184] width 26 height 26
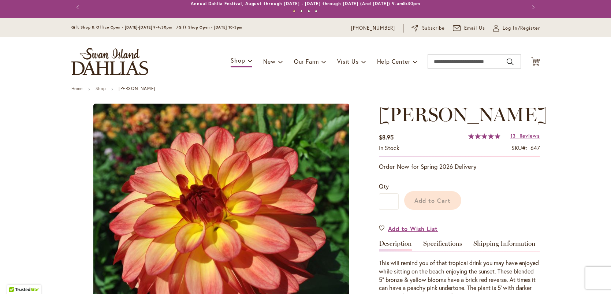
scroll to position [22, 0]
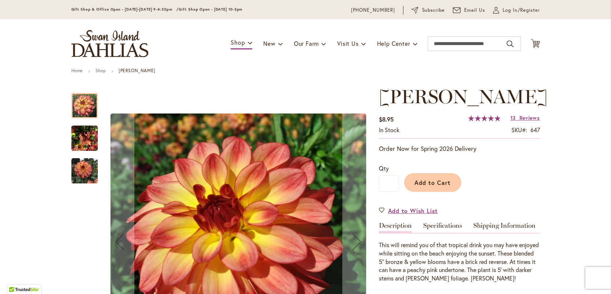
click at [87, 137] on img "MAI TAI" at bounding box center [84, 138] width 26 height 35
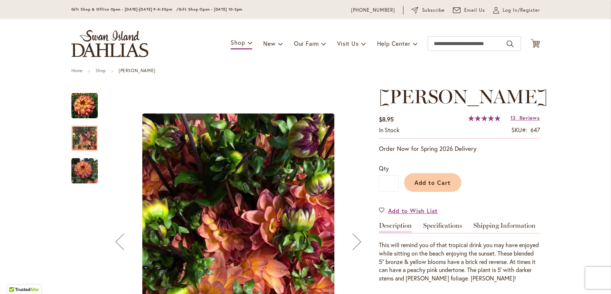
click at [82, 169] on img "MAI TAI" at bounding box center [84, 171] width 26 height 26
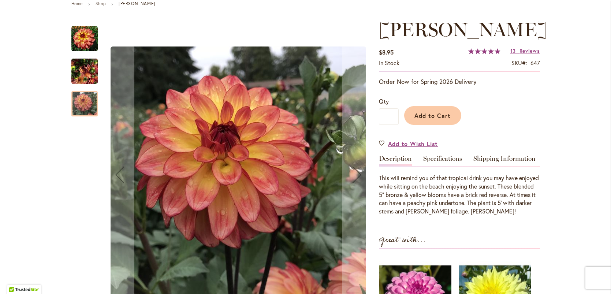
scroll to position [89, 0]
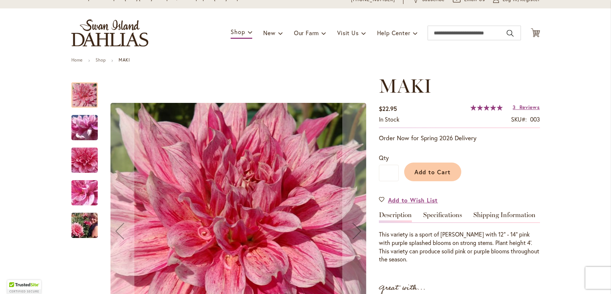
scroll to position [43, 0]
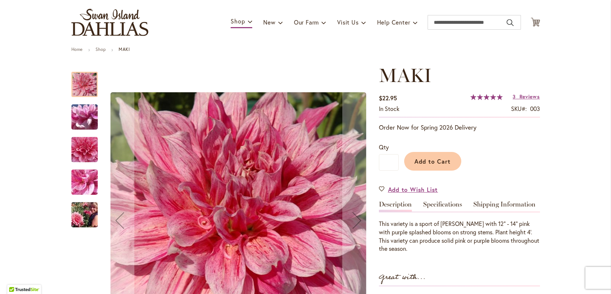
click at [78, 214] on img "MAKI" at bounding box center [84, 214] width 53 height 35
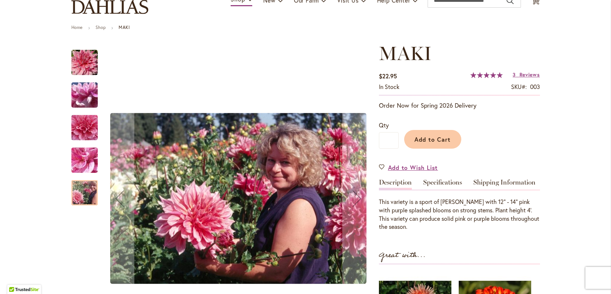
scroll to position [68, 0]
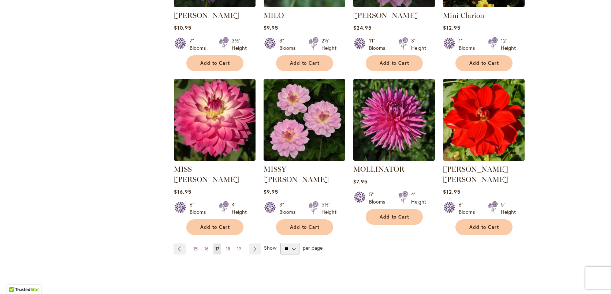
scroll to position [572, 0]
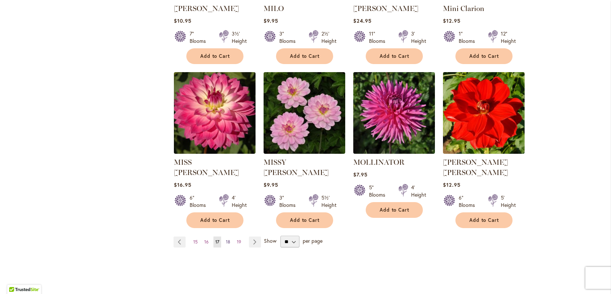
click at [227, 239] on span "18" at bounding box center [228, 241] width 4 height 5
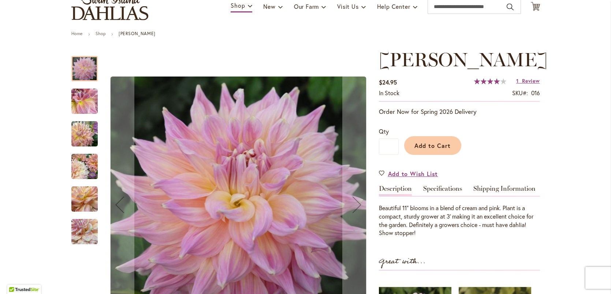
scroll to position [63, 0]
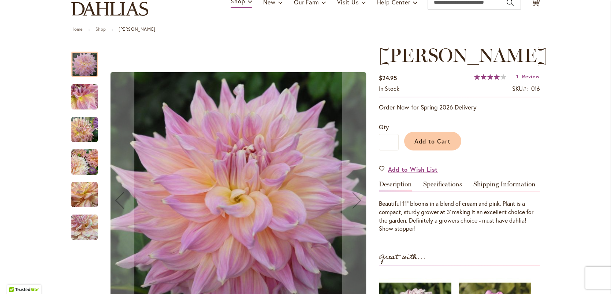
click at [81, 129] on img "Mingus Philip Sr" at bounding box center [84, 129] width 26 height 26
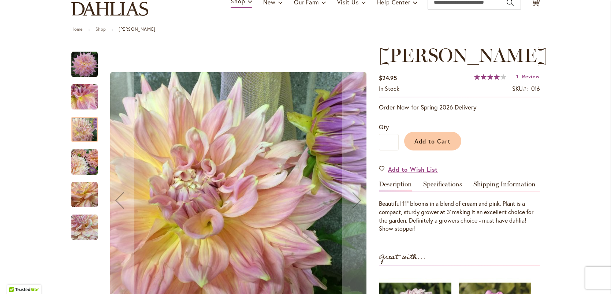
click at [85, 97] on img "Mingus Philip Sr" at bounding box center [84, 97] width 26 height 26
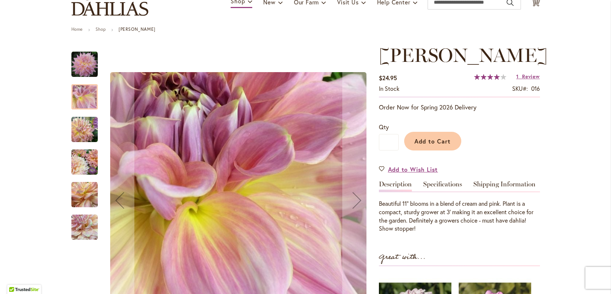
click at [91, 226] on img "Mingus Philip Sr" at bounding box center [84, 227] width 26 height 26
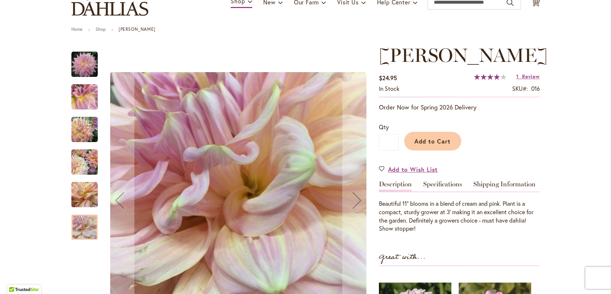
click at [82, 192] on img "Mingus Philip Sr" at bounding box center [84, 195] width 26 height 26
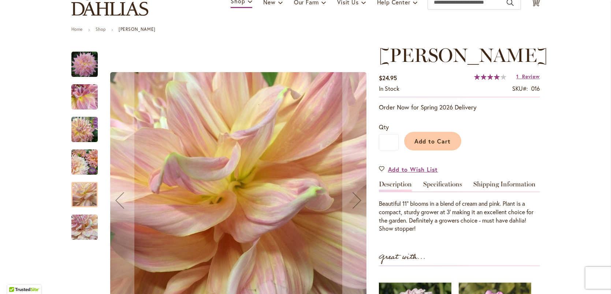
click at [91, 107] on img "Mingus Philip Sr" at bounding box center [84, 97] width 26 height 26
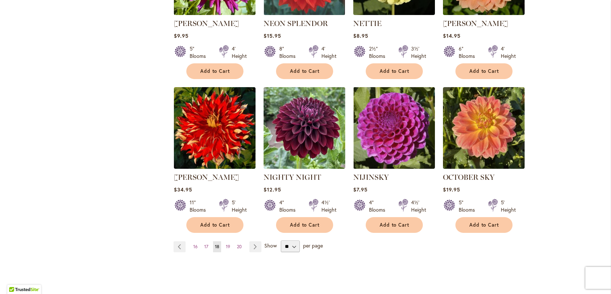
scroll to position [570, 0]
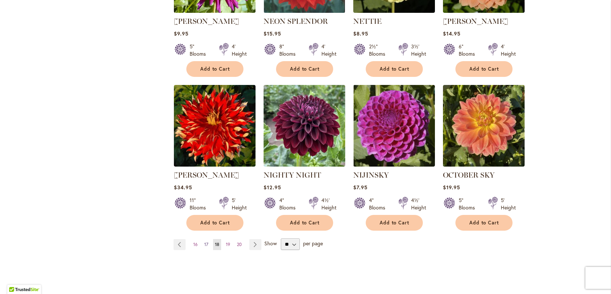
click at [208, 242] on span "17" at bounding box center [206, 244] width 4 height 5
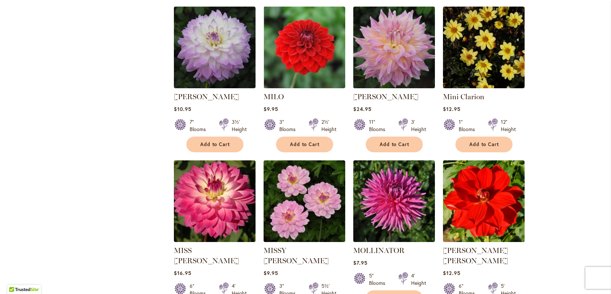
scroll to position [558, 0]
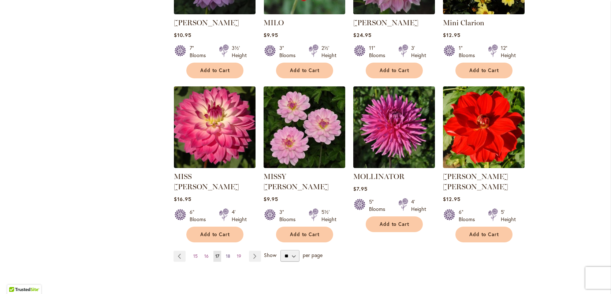
click at [230, 253] on span "18" at bounding box center [228, 255] width 4 height 5
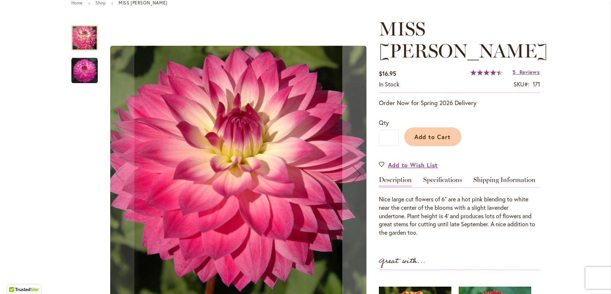
scroll to position [90, 0]
click at [84, 37] on div at bounding box center [84, 37] width 26 height 25
click at [82, 78] on img "MISS DELILAH" at bounding box center [84, 70] width 26 height 26
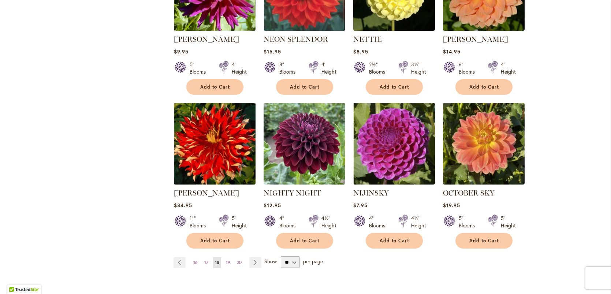
scroll to position [597, 0]
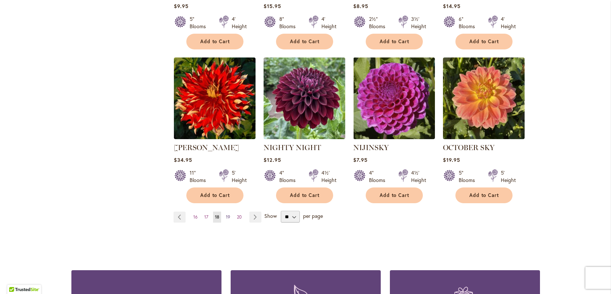
click at [227, 214] on span "19" at bounding box center [228, 216] width 4 height 5
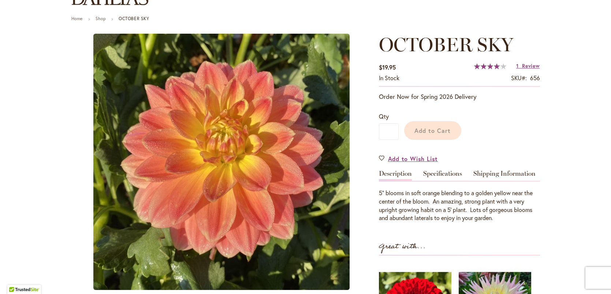
scroll to position [74, 0]
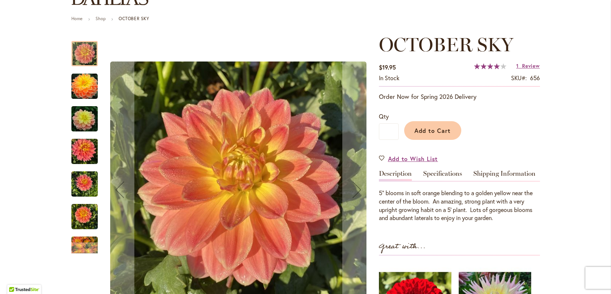
click at [77, 122] on img "October Sky" at bounding box center [84, 118] width 53 height 35
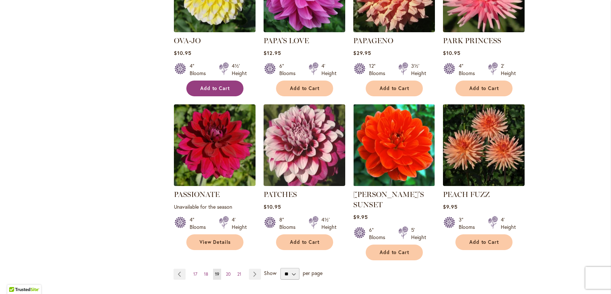
scroll to position [555, 0]
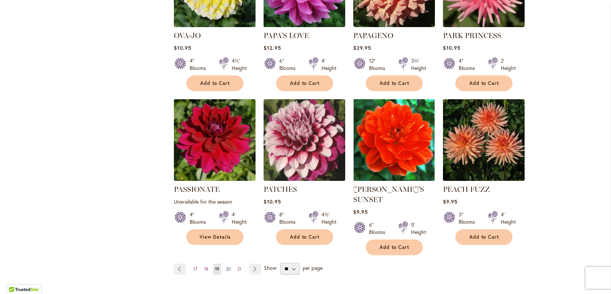
click at [227, 266] on span "20" at bounding box center [228, 268] width 5 height 5
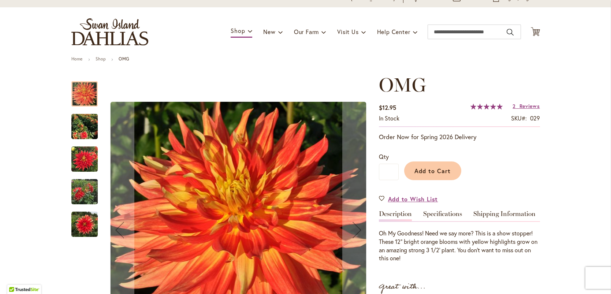
scroll to position [34, 0]
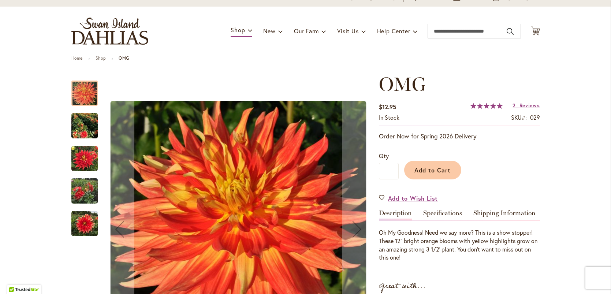
click at [79, 192] on img "Omg" at bounding box center [84, 191] width 26 height 35
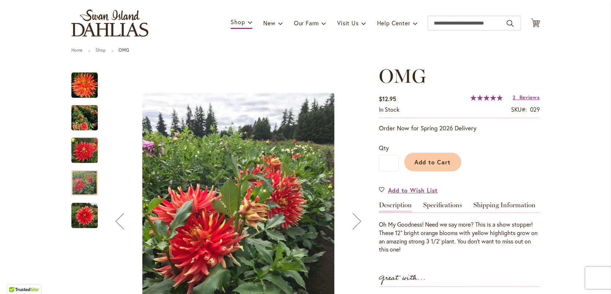
scroll to position [45, 0]
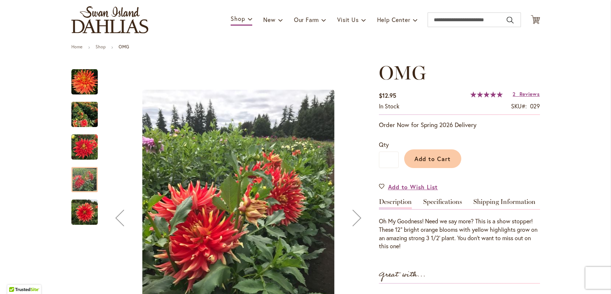
click at [83, 216] on img "Omg" at bounding box center [84, 212] width 26 height 26
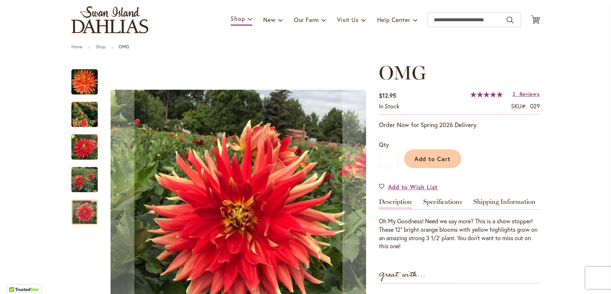
click at [80, 175] on img "Omg" at bounding box center [84, 179] width 26 height 35
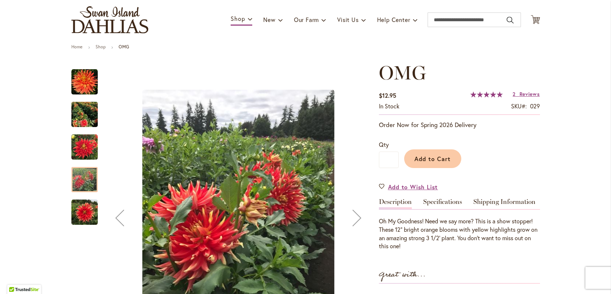
click at [79, 116] on img "Omg" at bounding box center [84, 115] width 26 height 30
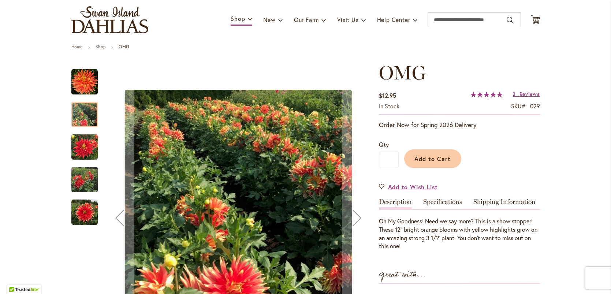
click at [74, 74] on img "Omg" at bounding box center [84, 82] width 26 height 26
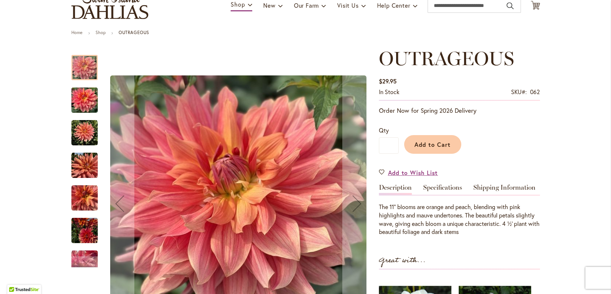
scroll to position [70, 0]
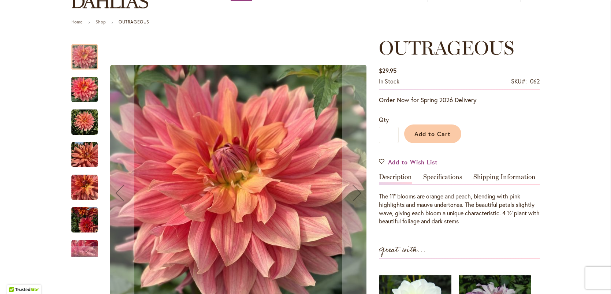
click at [78, 219] on img "OUTRAGEOUS" at bounding box center [84, 220] width 26 height 35
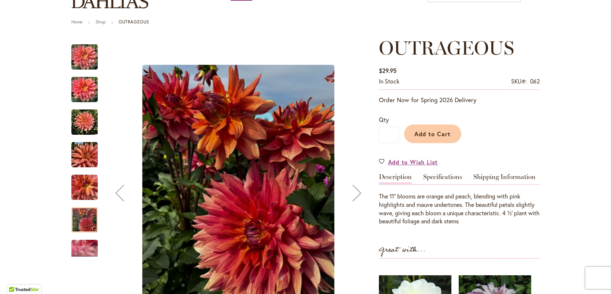
scroll to position [74, 0]
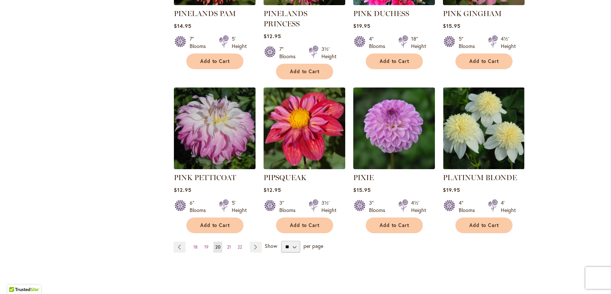
scroll to position [609, 0]
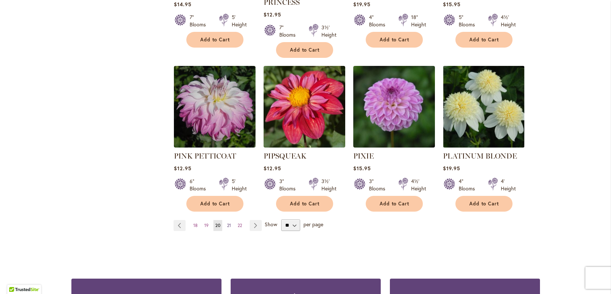
click at [227, 223] on span "21" at bounding box center [229, 225] width 4 height 5
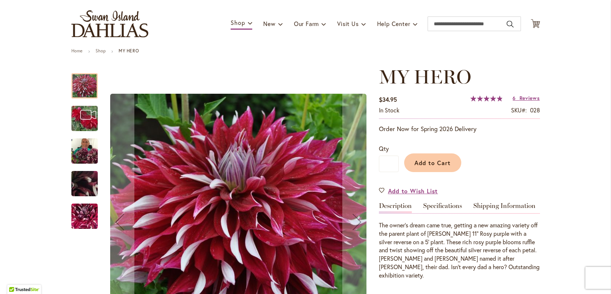
scroll to position [51, 0]
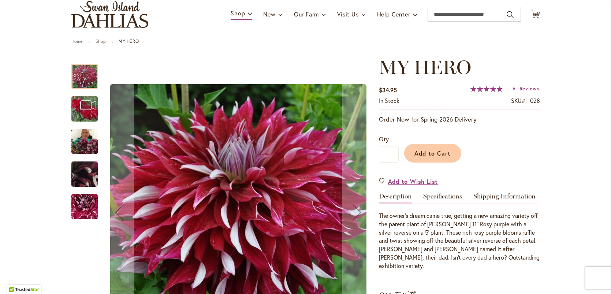
click at [79, 142] on img "My Hero" at bounding box center [84, 141] width 26 height 35
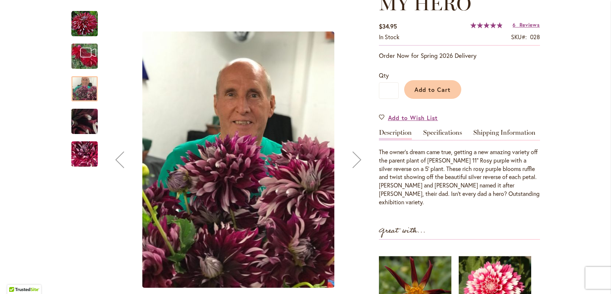
scroll to position [115, 0]
click at [80, 151] on img "My Hero" at bounding box center [84, 154] width 53 height 47
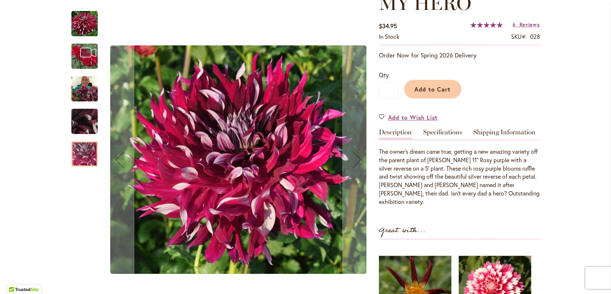
click at [87, 91] on img "My Hero" at bounding box center [84, 88] width 26 height 35
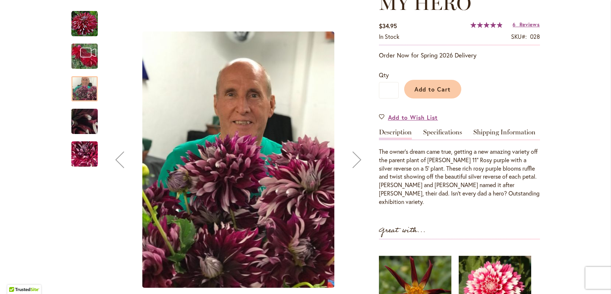
click at [88, 155] on img "My Hero" at bounding box center [84, 154] width 53 height 47
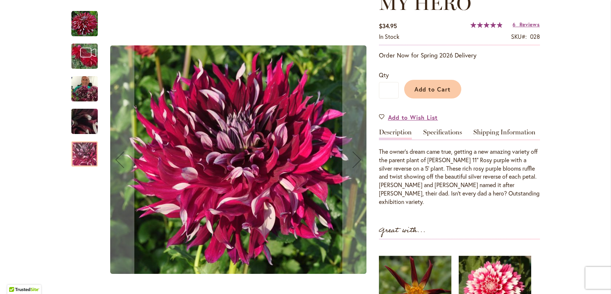
click at [89, 52] on div "MY HERO" at bounding box center [88, 52] width 34 height 33
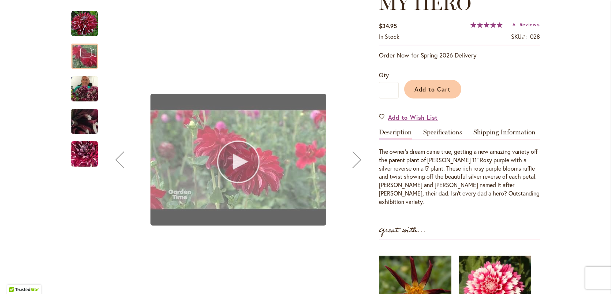
click at [241, 158] on div "MY HERO" at bounding box center [238, 160] width 267 height 312
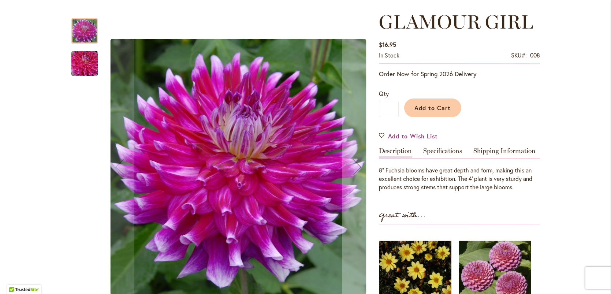
scroll to position [95, 0]
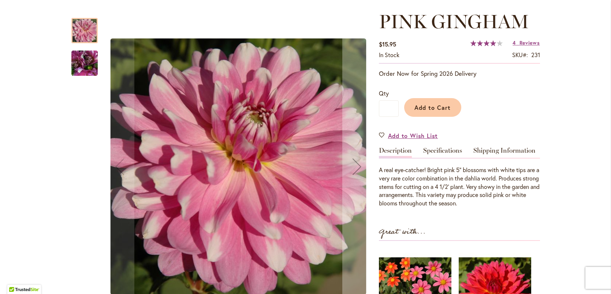
scroll to position [105, 0]
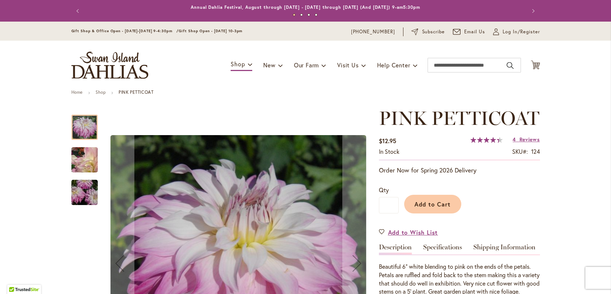
click at [88, 192] on img "Pink Petticoat" at bounding box center [84, 192] width 53 height 35
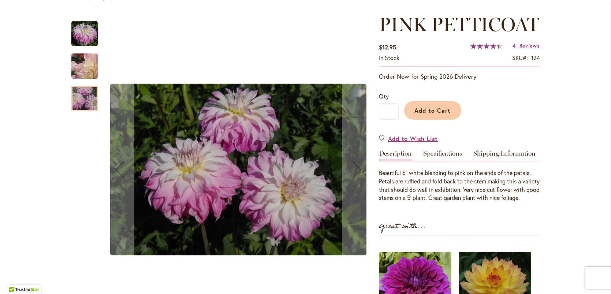
scroll to position [97, 0]
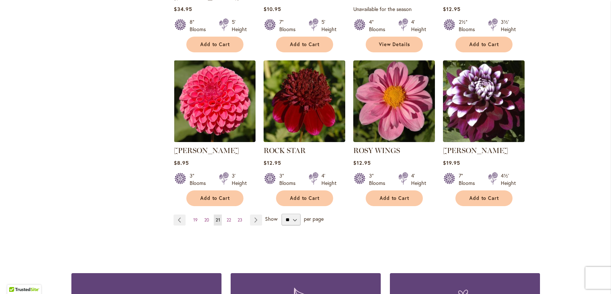
scroll to position [598, 0]
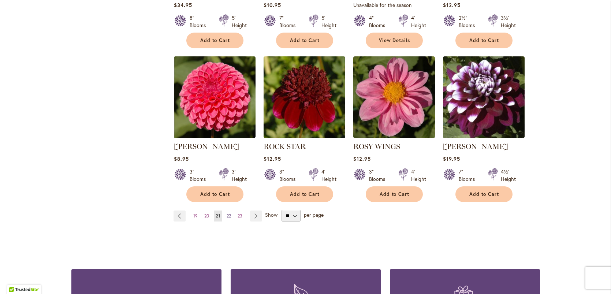
click at [228, 216] on span "22" at bounding box center [229, 215] width 4 height 5
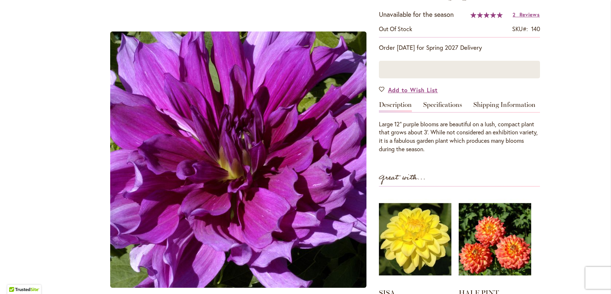
scroll to position [142, 0]
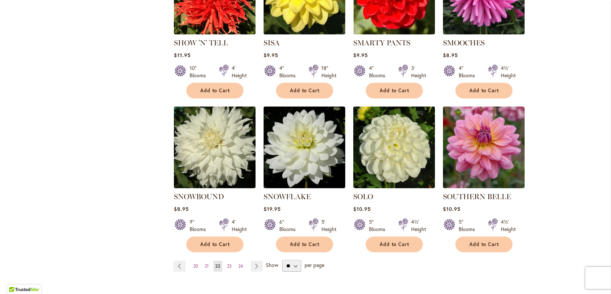
scroll to position [553, 0]
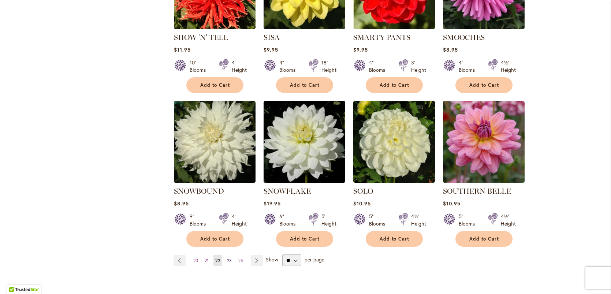
click at [229, 258] on span "23" at bounding box center [229, 260] width 5 height 5
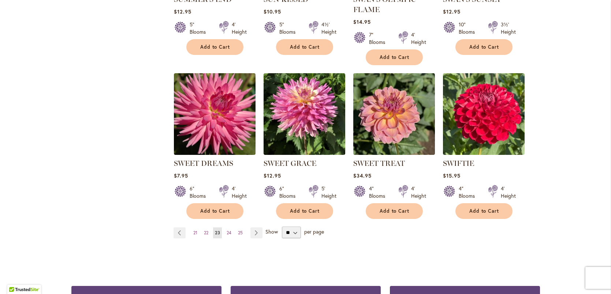
scroll to position [582, 0]
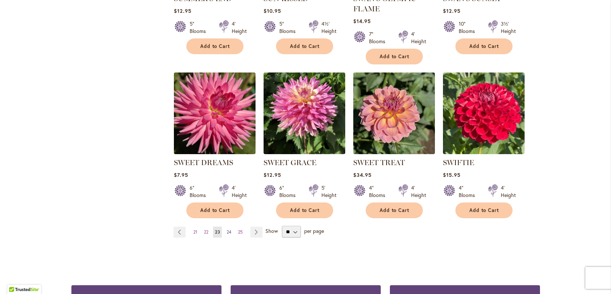
click at [233, 234] on link "Page 24" at bounding box center [229, 232] width 8 height 11
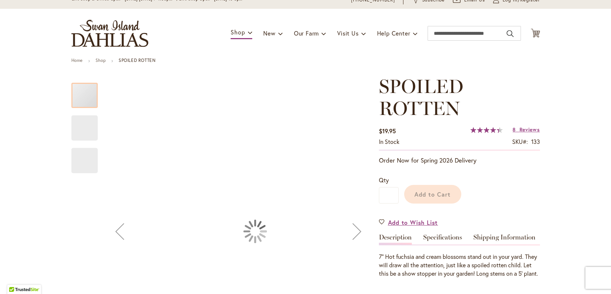
scroll to position [80, 0]
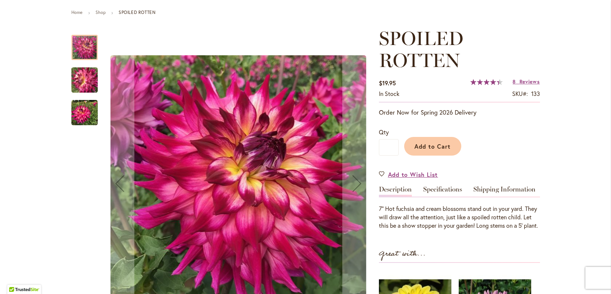
click at [79, 112] on img "SPOILED ROTTEN" at bounding box center [84, 113] width 26 height 26
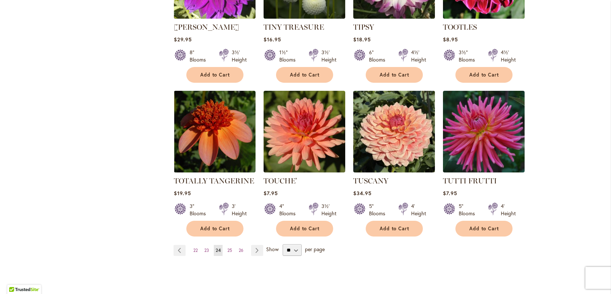
scroll to position [565, 0]
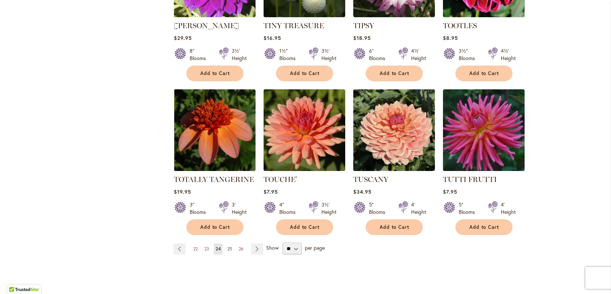
click at [229, 246] on span "25" at bounding box center [229, 248] width 5 height 5
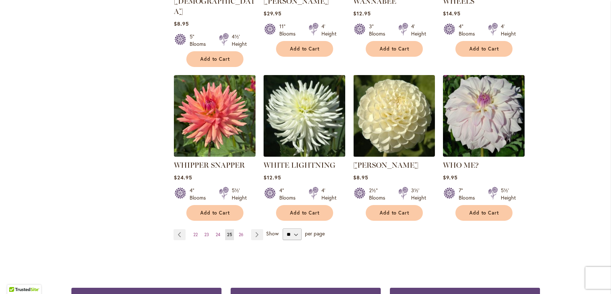
scroll to position [606, 0]
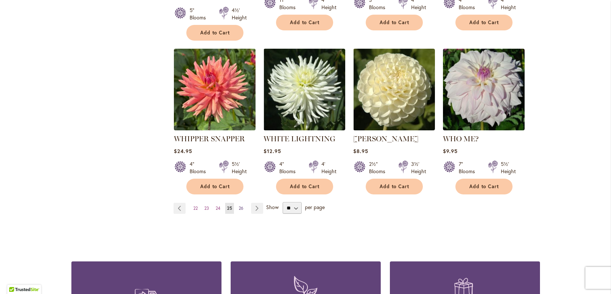
click at [241, 205] on span "26" at bounding box center [241, 207] width 5 height 5
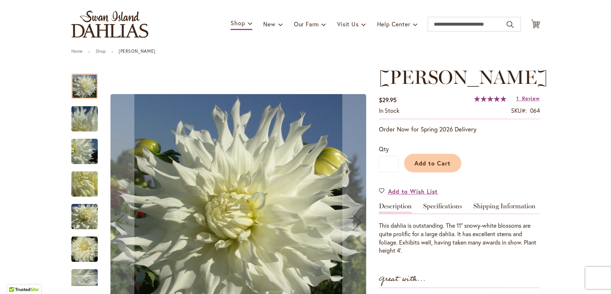
scroll to position [41, 0]
click at [86, 151] on img "Walter Hardisty" at bounding box center [84, 151] width 53 height 40
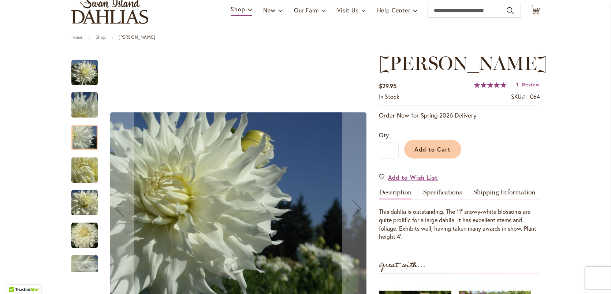
scroll to position [83, 0]
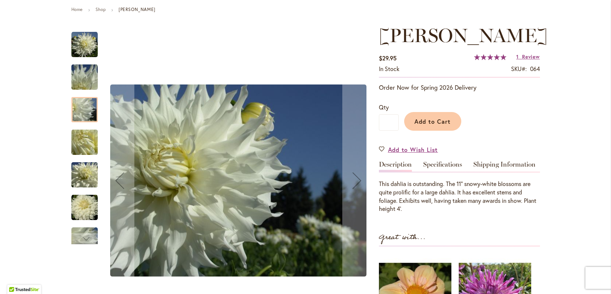
click at [84, 177] on img "Walter Hardisty" at bounding box center [84, 175] width 53 height 40
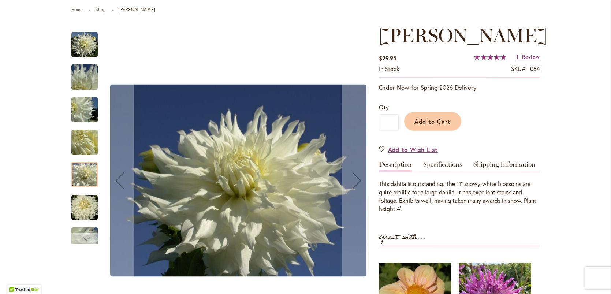
click at [84, 236] on div "Next" at bounding box center [84, 238] width 11 height 11
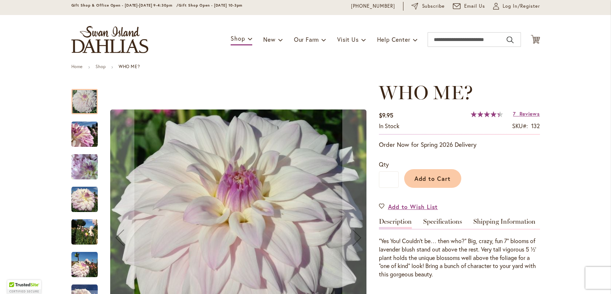
scroll to position [27, 0]
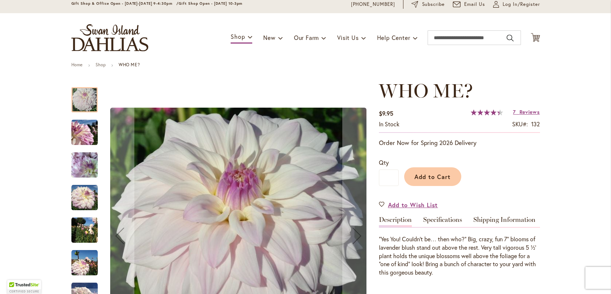
click at [78, 231] on img "Who Me?" at bounding box center [84, 230] width 26 height 26
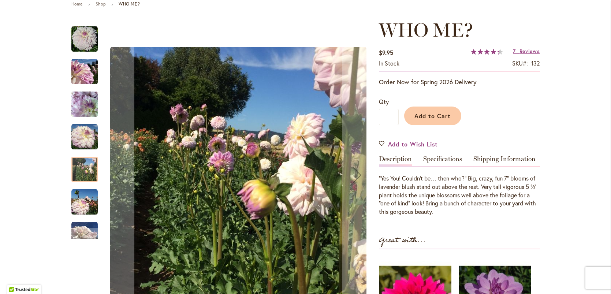
scroll to position [93, 0]
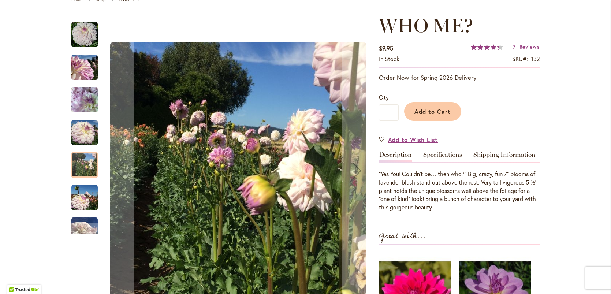
click at [84, 201] on img "Who Me?" at bounding box center [84, 198] width 26 height 26
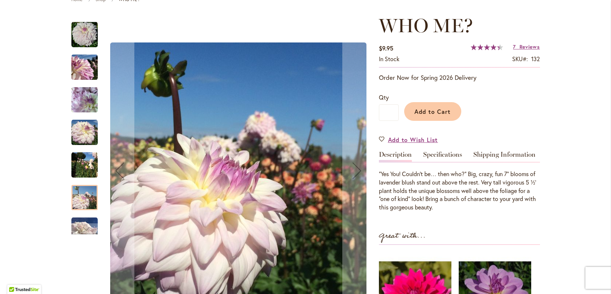
click at [86, 167] on img "Who Me?" at bounding box center [84, 165] width 26 height 26
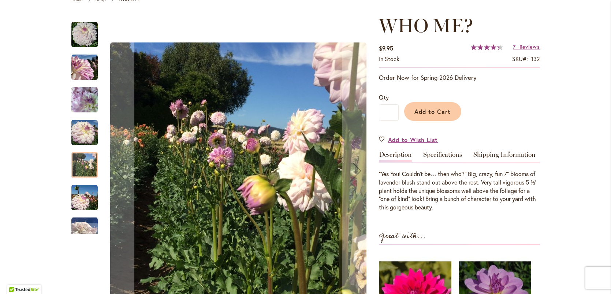
scroll to position [89, 0]
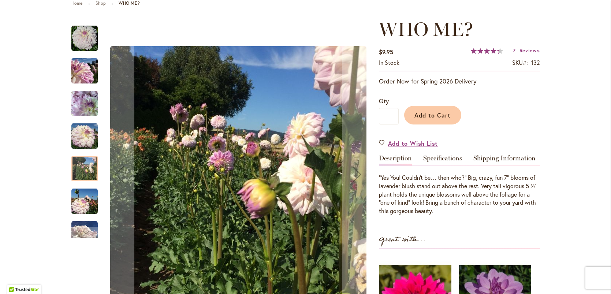
click at [77, 163] on div at bounding box center [84, 168] width 26 height 25
click at [81, 200] on img "Who Me?" at bounding box center [84, 201] width 26 height 26
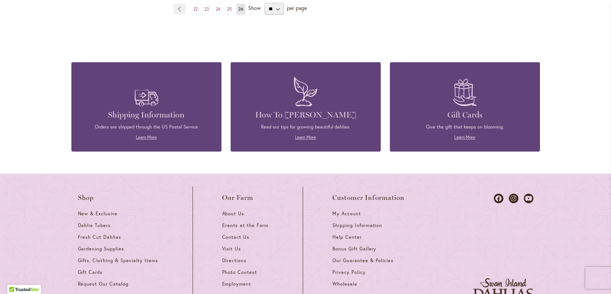
scroll to position [642, 0]
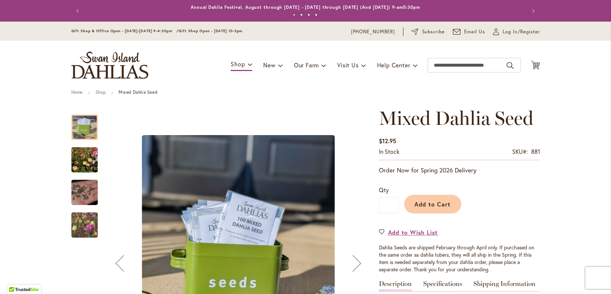
click at [75, 158] on img "Swan Island Dahlias - Dahlia Seedlings" at bounding box center [84, 159] width 53 height 35
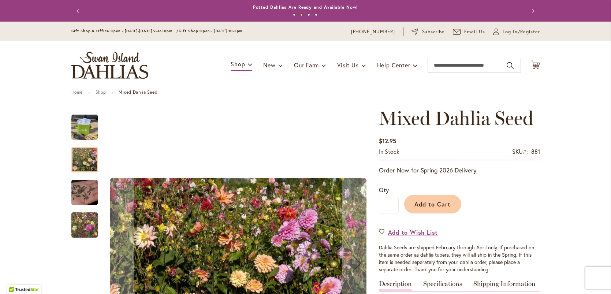
click at [81, 193] on img "Swan Island Dahlias - Dahlia Seed" at bounding box center [84, 192] width 53 height 35
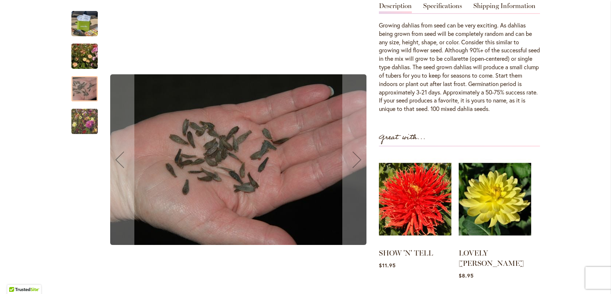
scroll to position [276, 0]
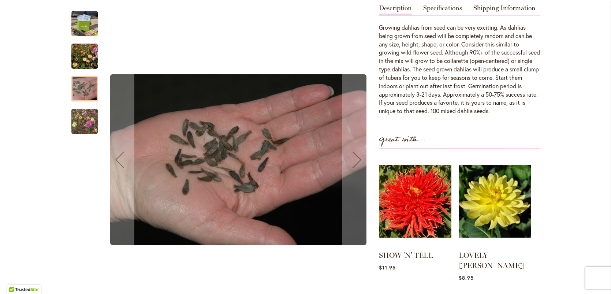
click at [83, 53] on img "Swan Island Dahlias - Dahlia Seedlings" at bounding box center [84, 56] width 53 height 35
